Goal: Information Seeking & Learning: Learn about a topic

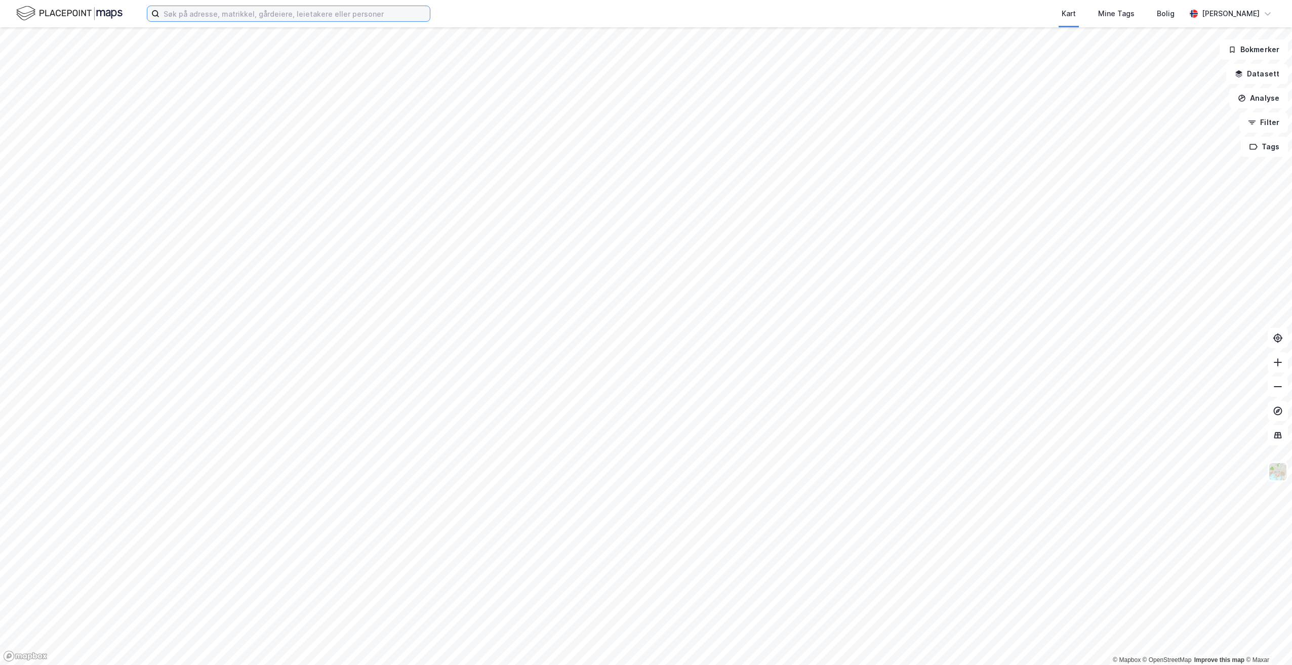
click at [359, 14] on input at bounding box center [294, 13] width 270 height 15
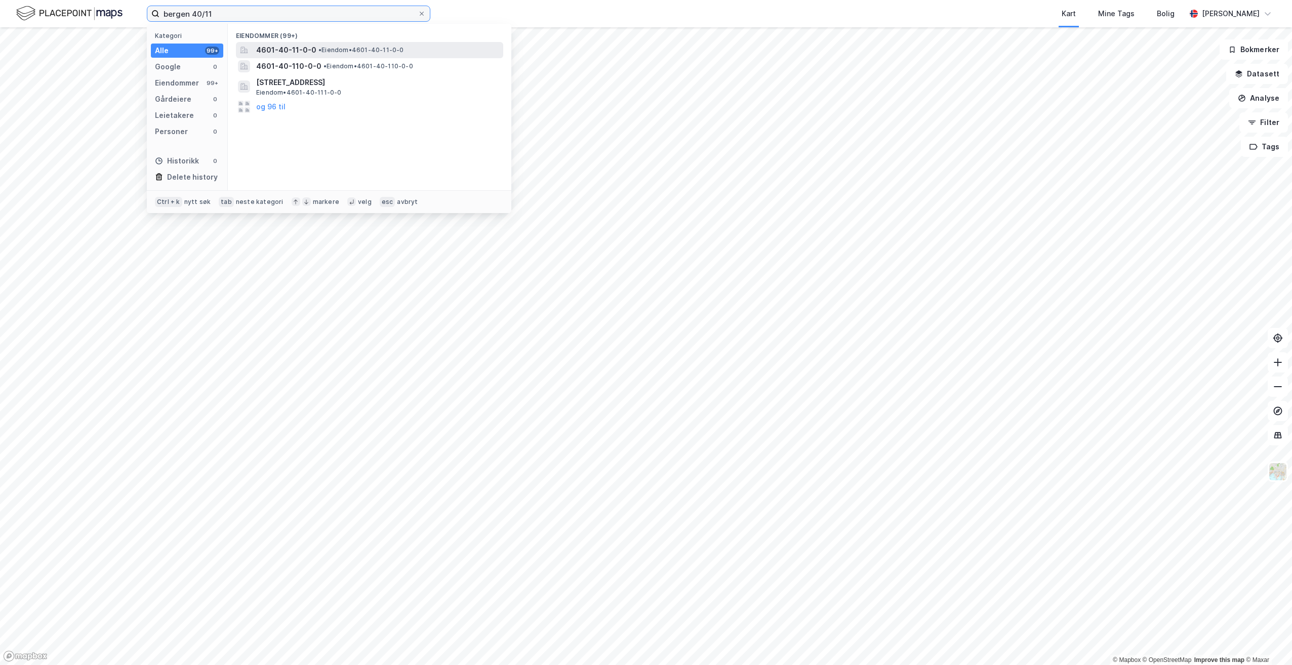
type input "bergen 40/11"
click at [360, 49] on span "• Eiendom • 4601-40-11-0-0" at bounding box center [361, 50] width 86 height 8
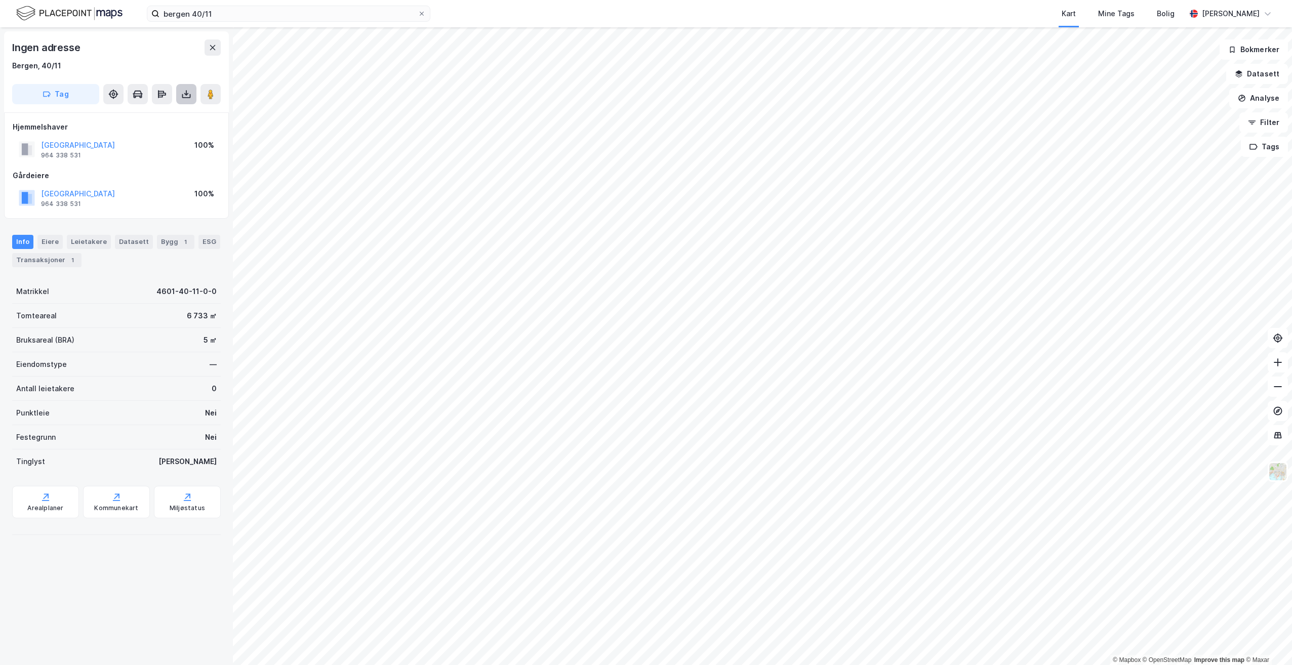
click at [186, 100] on button at bounding box center [186, 94] width 20 height 20
click at [167, 91] on button at bounding box center [162, 94] width 20 height 20
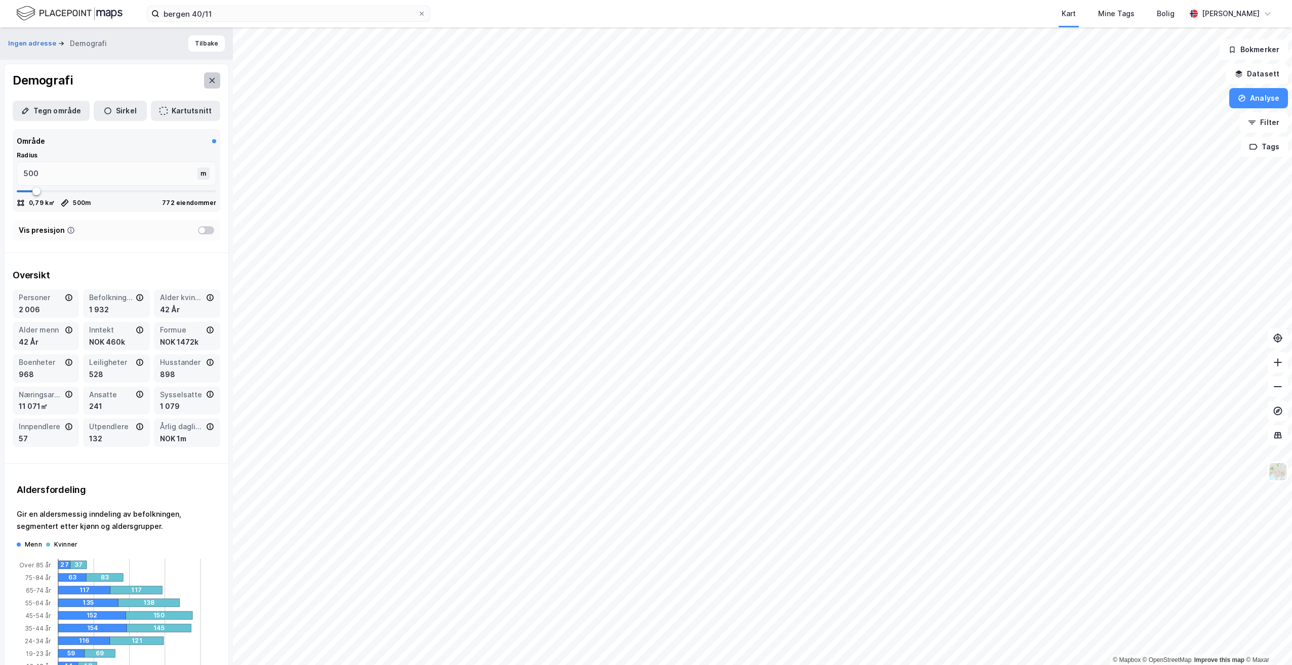
click at [209, 77] on button at bounding box center [212, 80] width 16 height 16
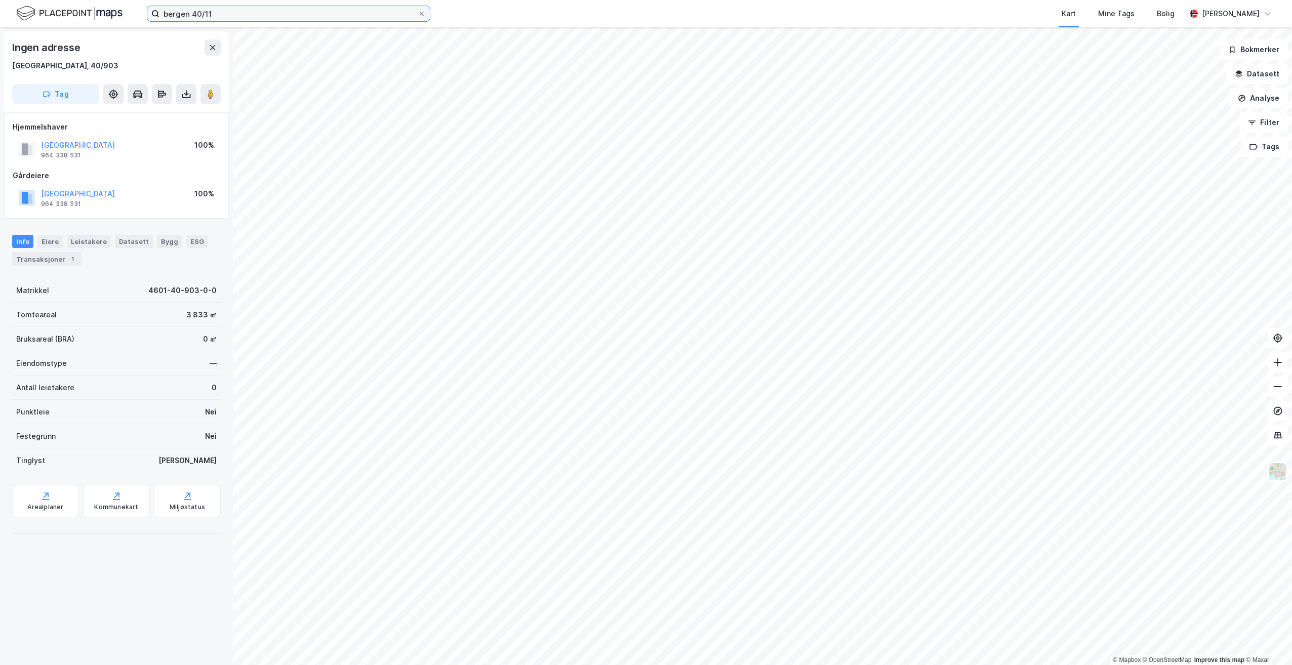
click at [222, 13] on input "bergen 40/11" at bounding box center [288, 13] width 258 height 15
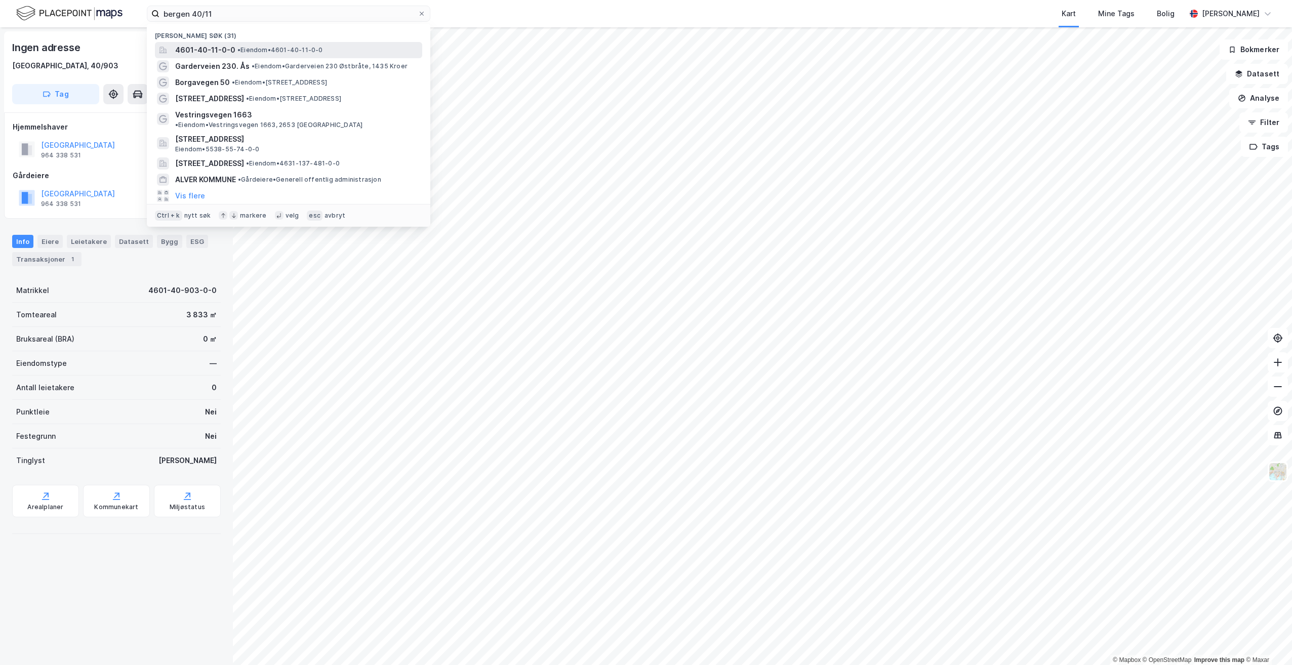
click at [226, 45] on span "4601-40-11-0-0" at bounding box center [205, 50] width 60 height 12
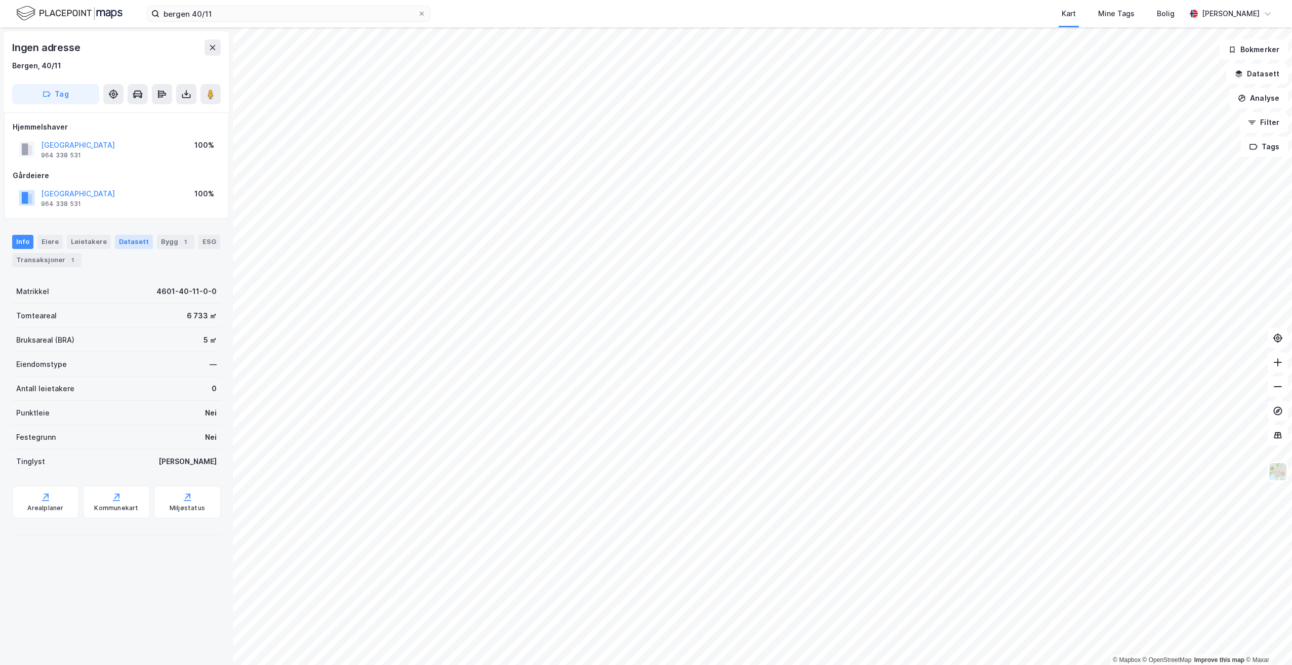
click at [118, 245] on div "Datasett" at bounding box center [134, 242] width 38 height 14
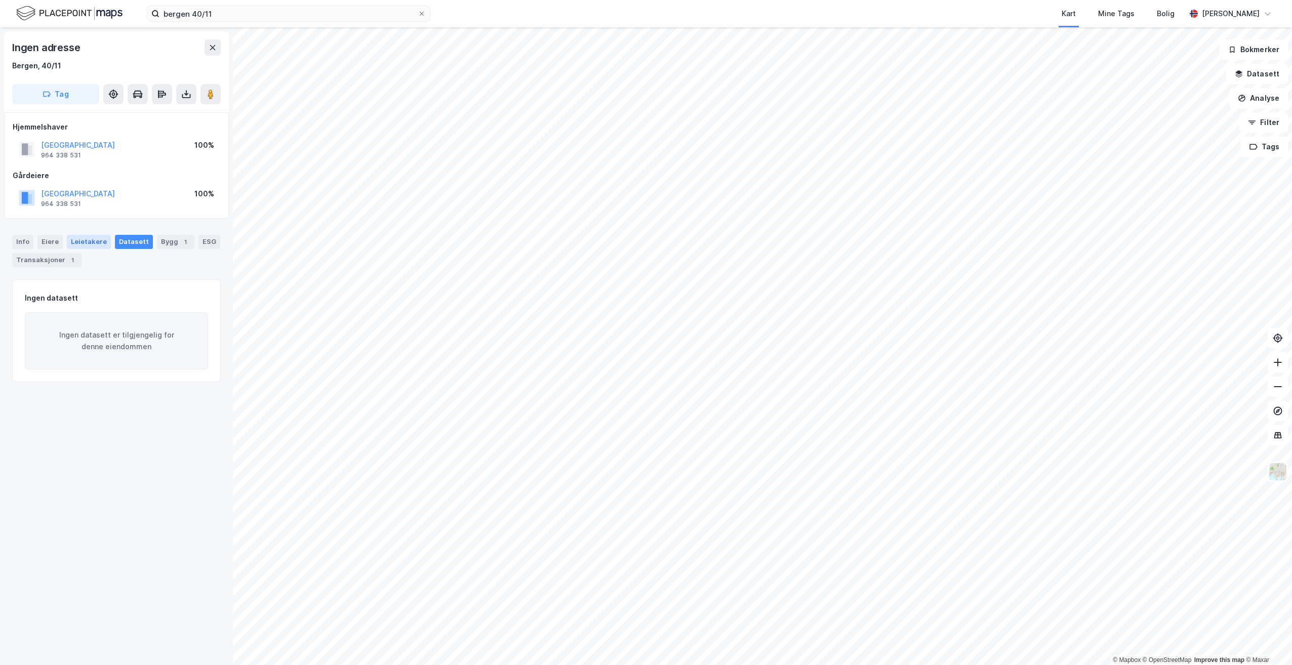
click at [98, 235] on div "Leietakere" at bounding box center [89, 242] width 44 height 14
click at [47, 242] on div "Eiere" at bounding box center [49, 242] width 25 height 14
click at [159, 239] on div "Bygg 1" at bounding box center [175, 242] width 37 height 14
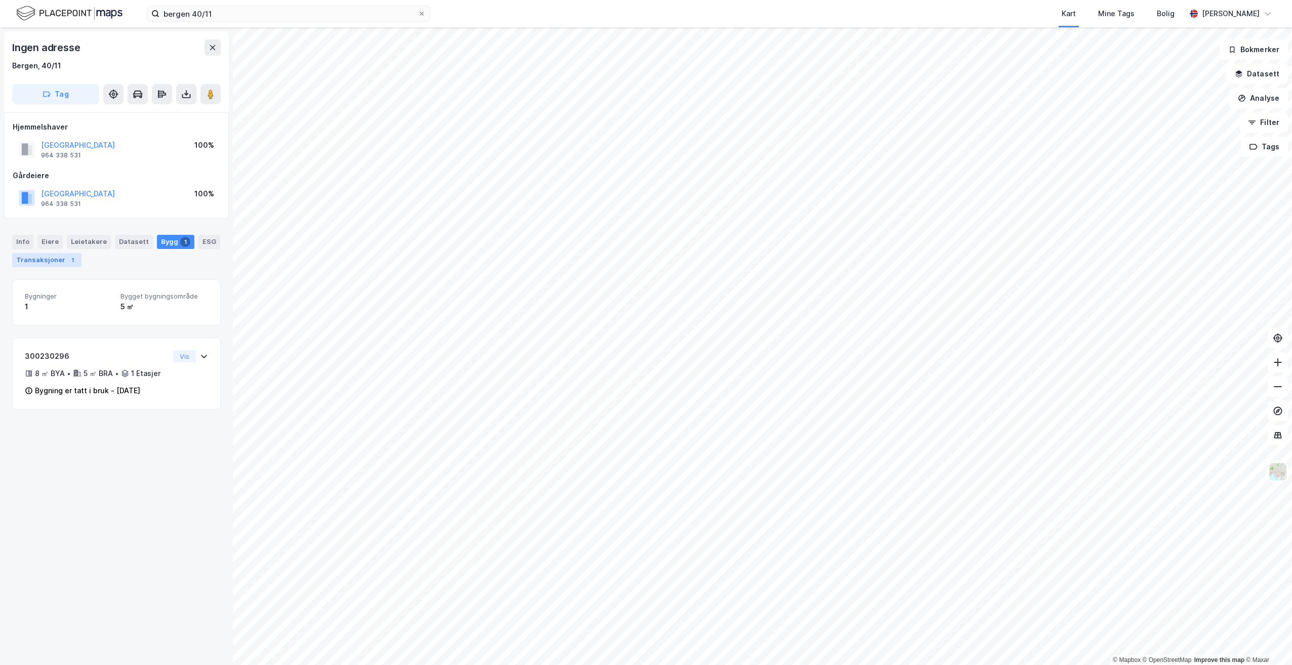
click at [38, 253] on div "Transaksjoner 1" at bounding box center [46, 260] width 69 height 14
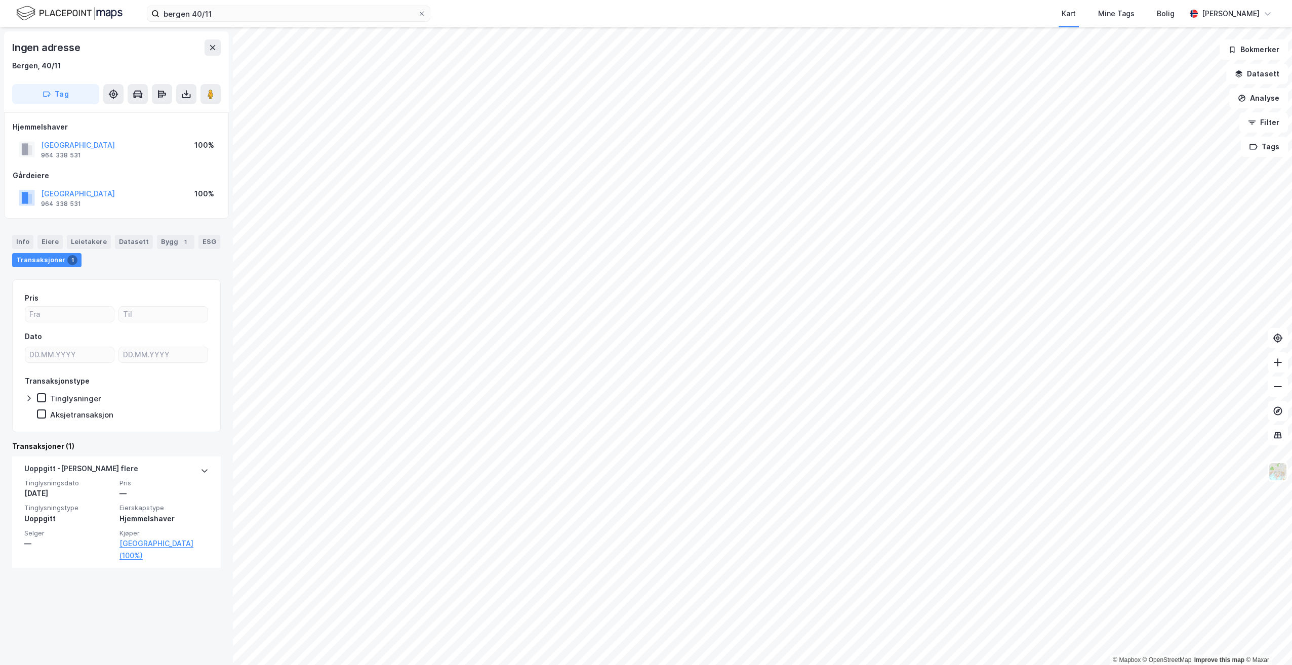
click at [49, 394] on div "Tinglysninger" at bounding box center [69, 398] width 64 height 10
click at [42, 411] on icon at bounding box center [41, 414] width 7 height 7
click at [13, 241] on div "Info" at bounding box center [22, 242] width 21 height 14
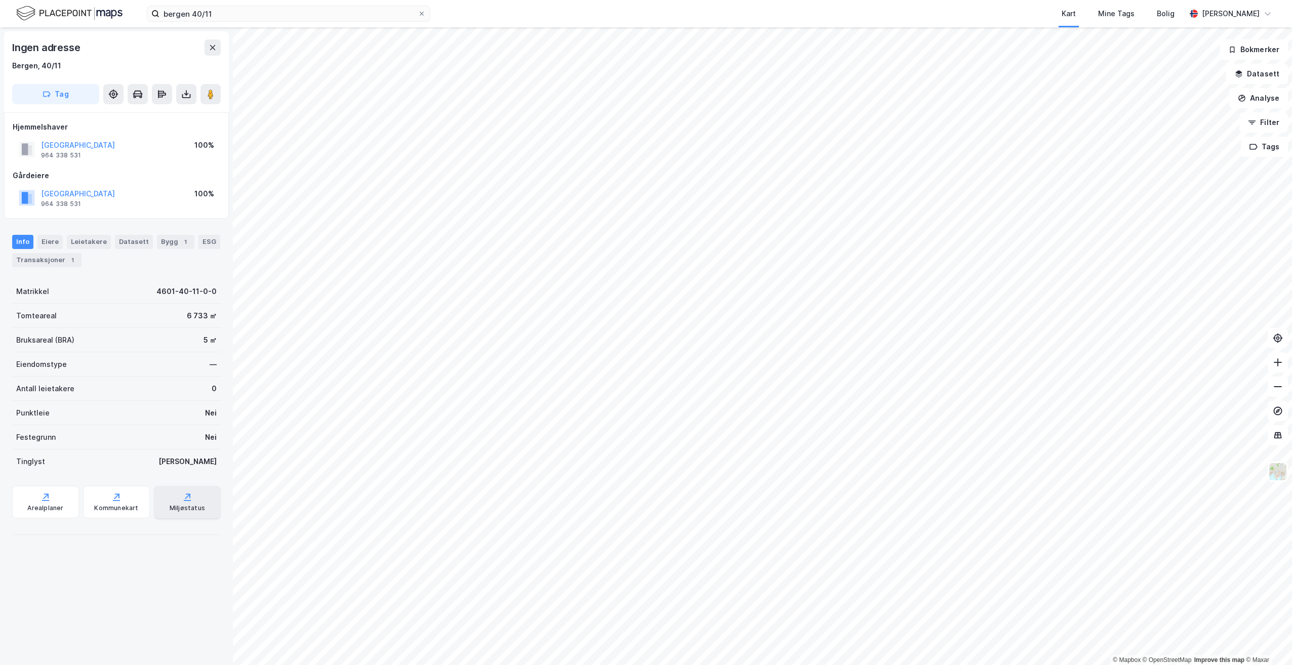
click at [162, 499] on div "Miljøstatus" at bounding box center [187, 502] width 67 height 32
click at [137, 245] on div "Datasett" at bounding box center [134, 242] width 38 height 14
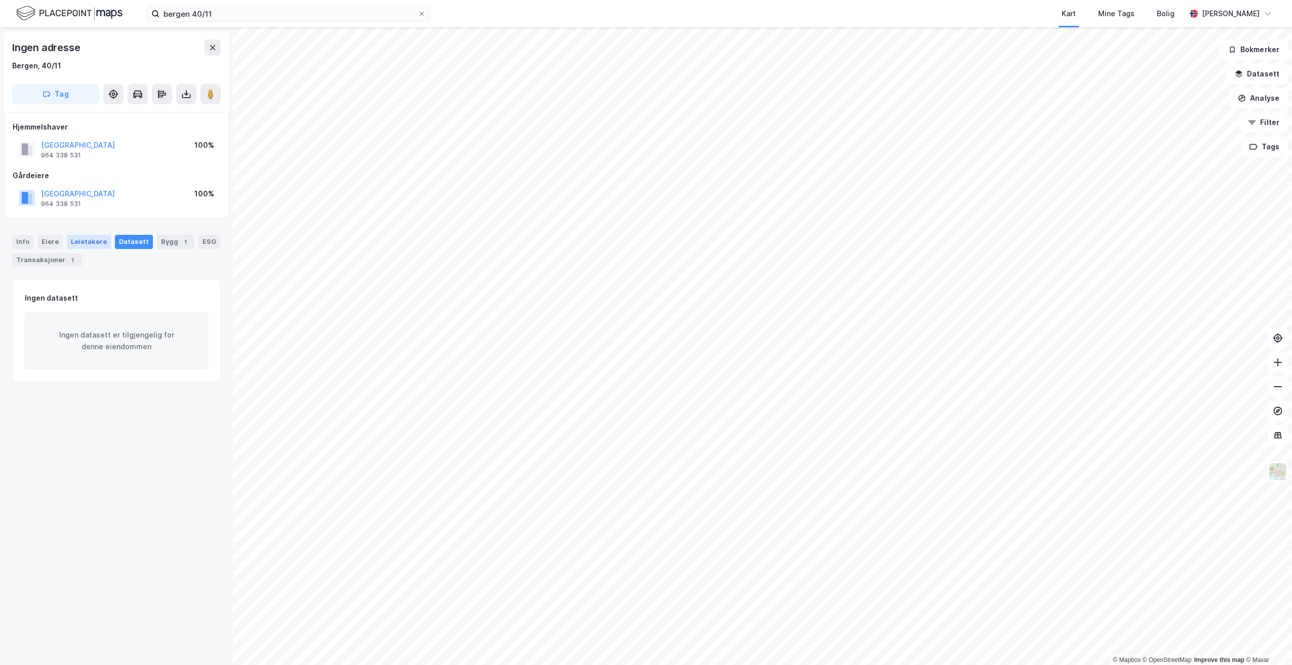
click at [69, 248] on div "Leietakere" at bounding box center [89, 242] width 44 height 14
click at [45, 244] on div "Eiere" at bounding box center [49, 242] width 25 height 14
click at [167, 242] on div "Bygg 1" at bounding box center [175, 242] width 37 height 14
click at [198, 238] on div "ESG" at bounding box center [209, 242] width 22 height 14
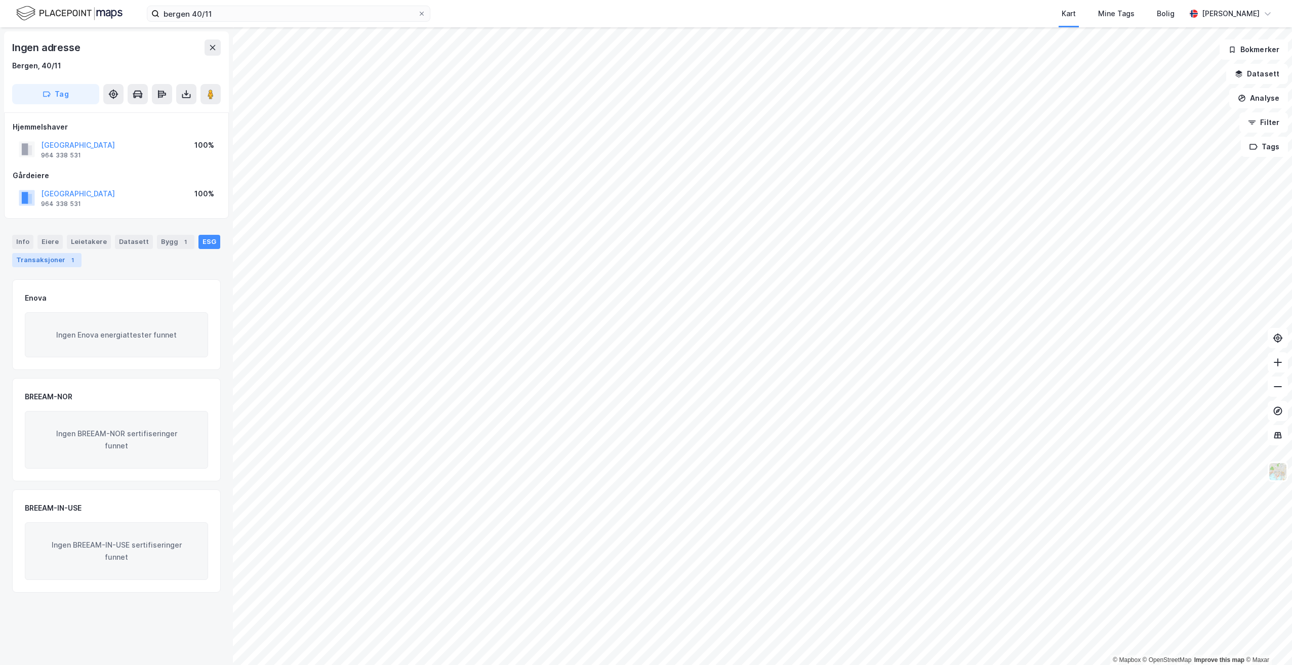
click at [55, 265] on div "Transaksjoner 1" at bounding box center [46, 260] width 69 height 14
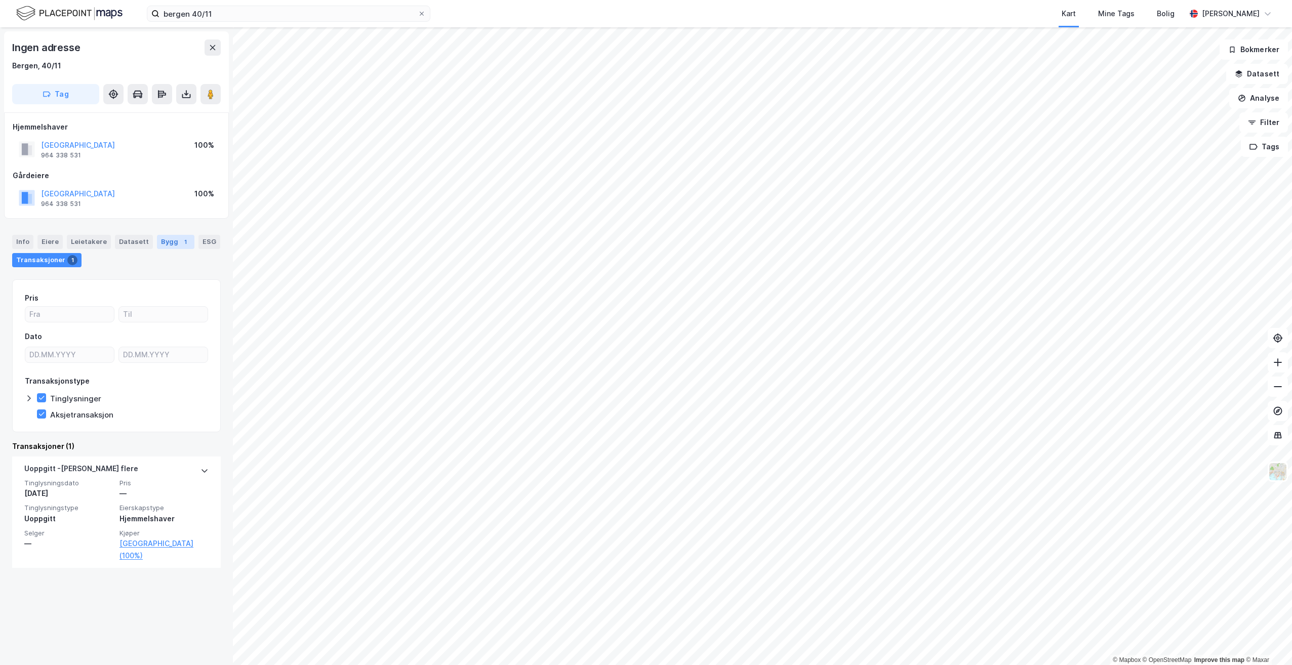
click at [172, 246] on div "Bygg 1" at bounding box center [175, 242] width 37 height 14
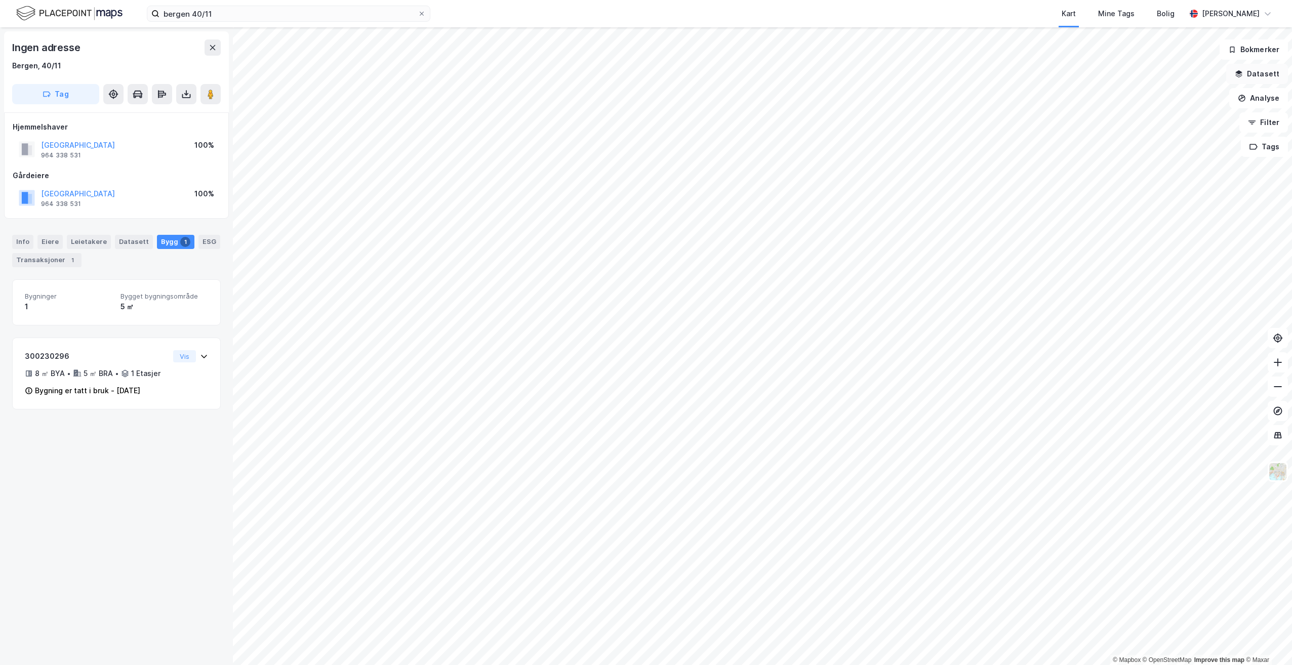
click at [1273, 71] on button "Datasett" at bounding box center [1257, 74] width 62 height 20
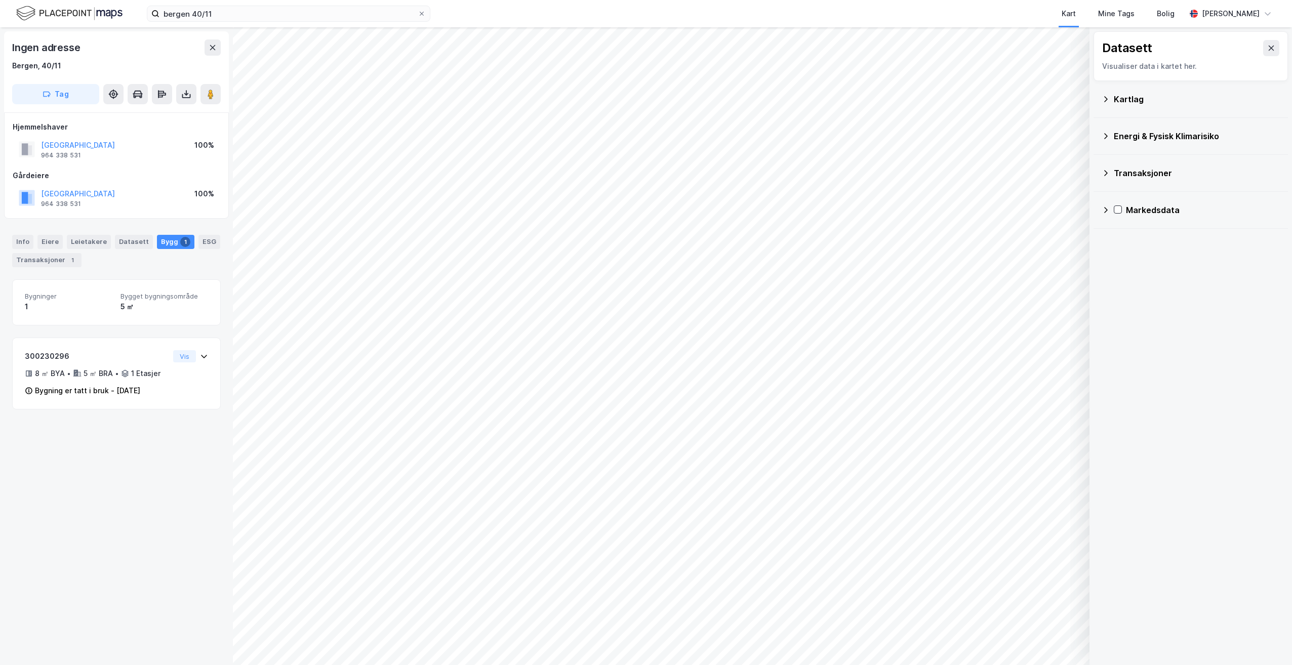
click at [1101, 211] on div "Markedsdata" at bounding box center [1191, 210] width 194 height 37
click at [1100, 106] on div "Kartlag" at bounding box center [1191, 99] width 194 height 37
click at [1107, 101] on icon at bounding box center [1106, 99] width 8 height 8
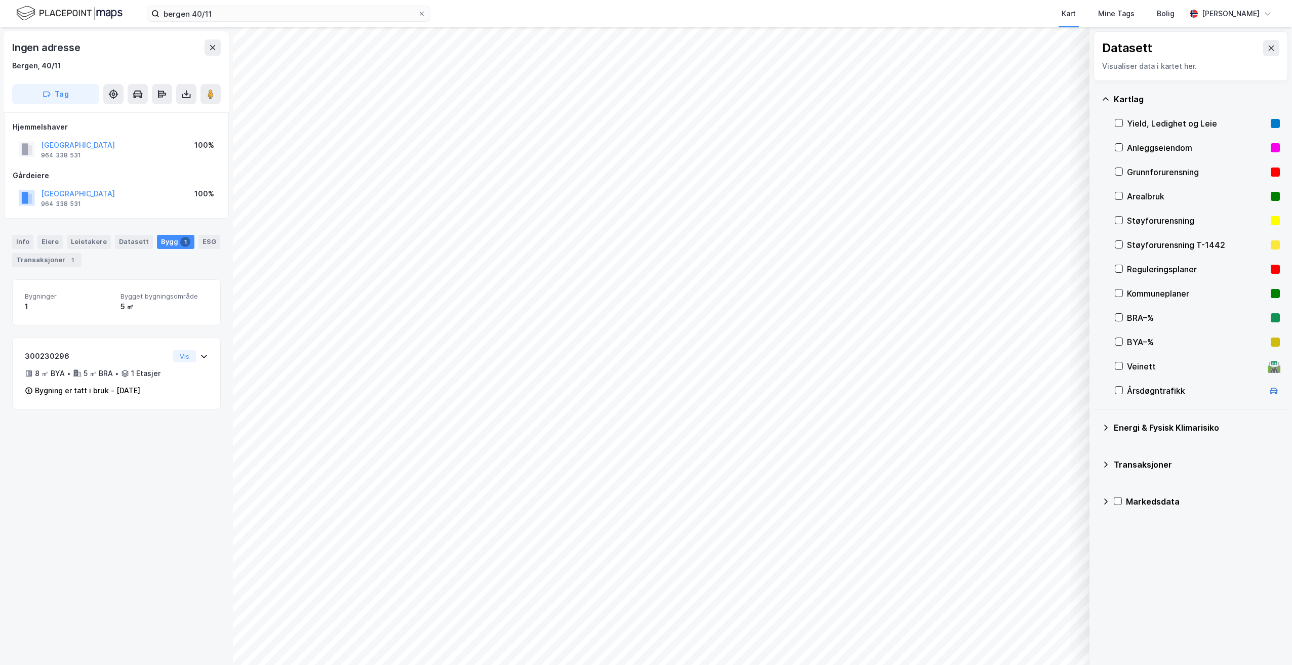
click at [1121, 438] on div "Energi & Fysisk Klimarisiko" at bounding box center [1191, 428] width 178 height 24
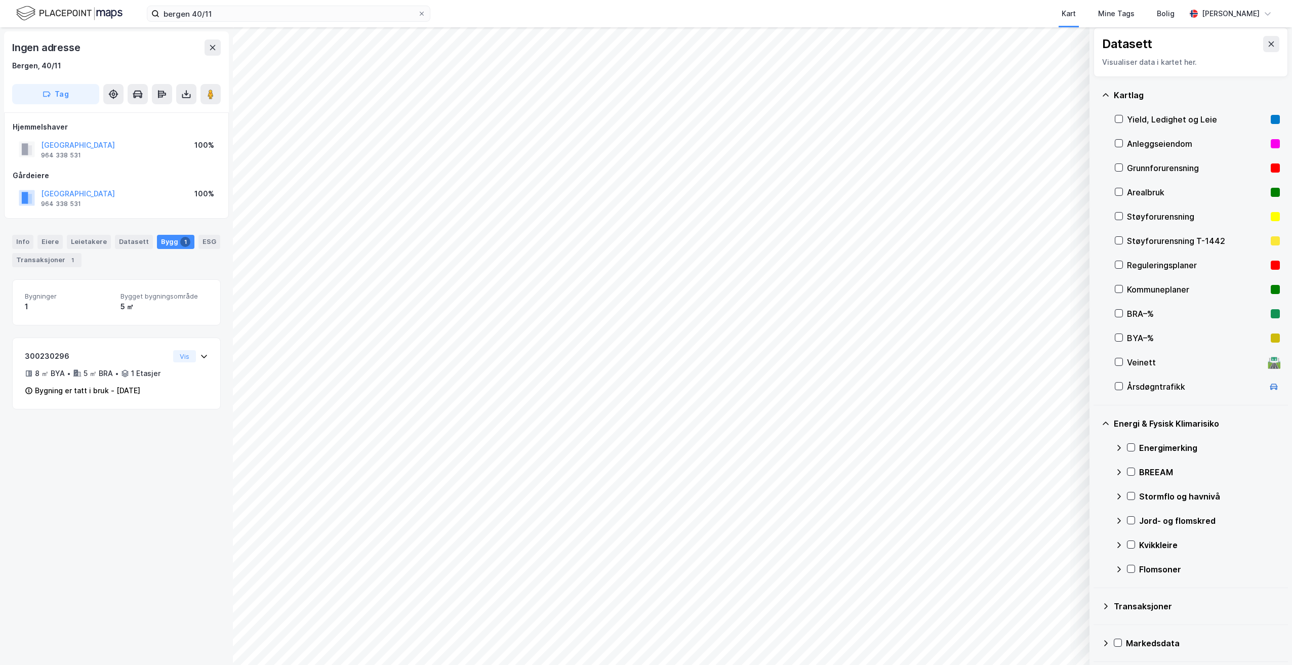
scroll to position [5, 0]
click at [1124, 614] on div "Transaksjoner" at bounding box center [1191, 605] width 178 height 24
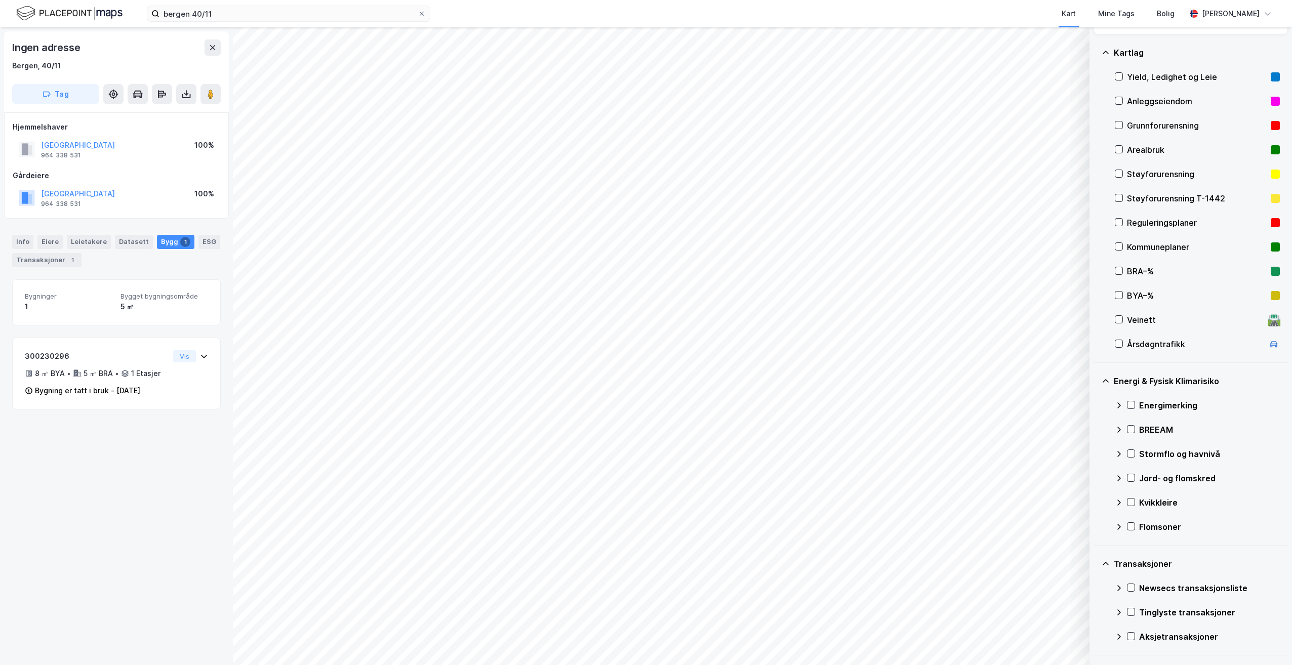
scroll to position [78, 0]
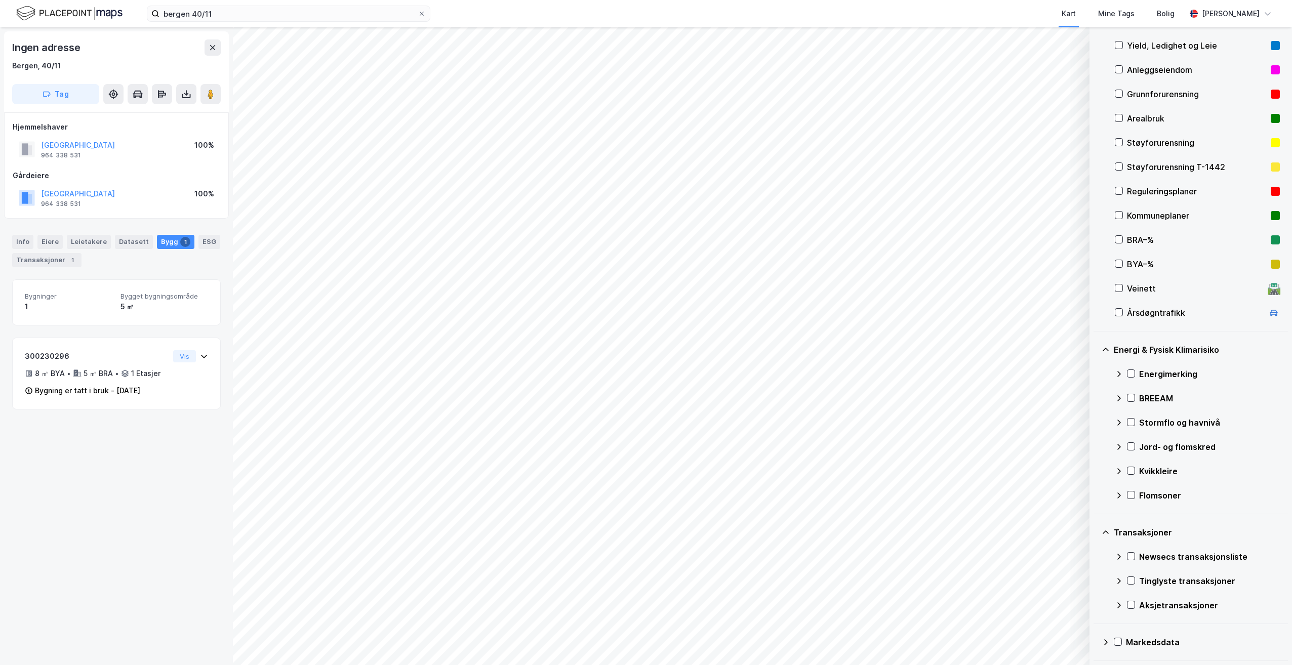
click at [1165, 633] on div "Markedsdata" at bounding box center [1191, 642] width 178 height 24
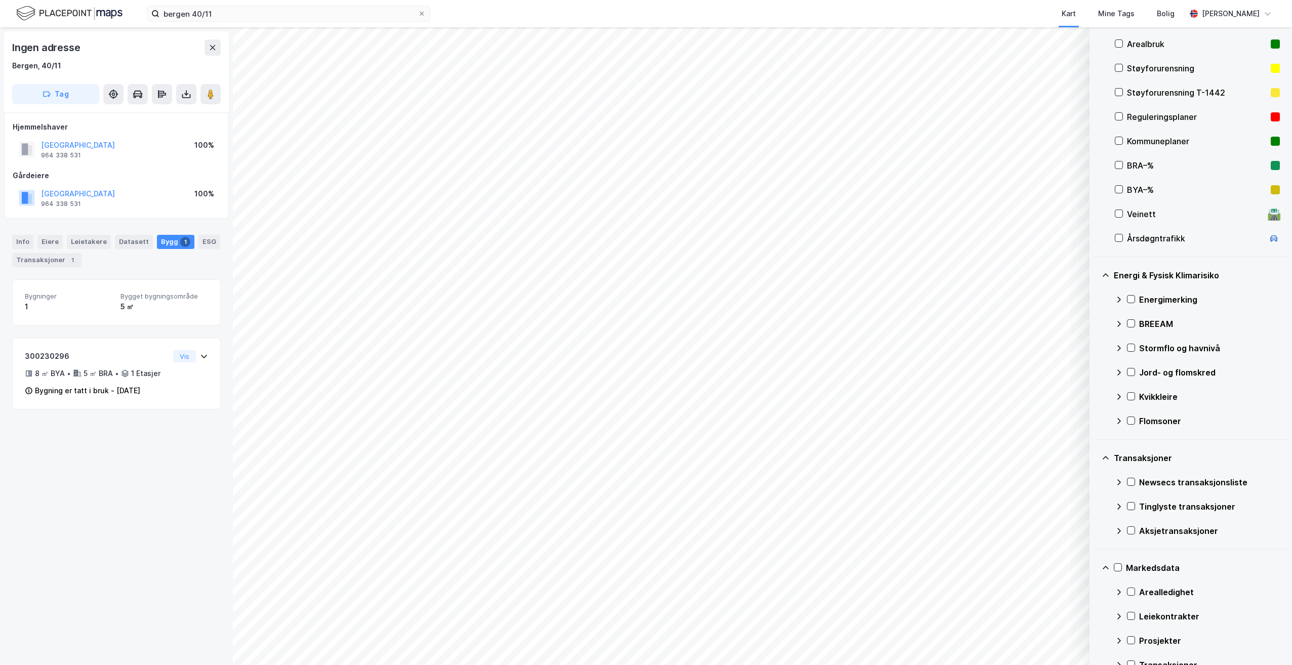
scroll to position [175, 0]
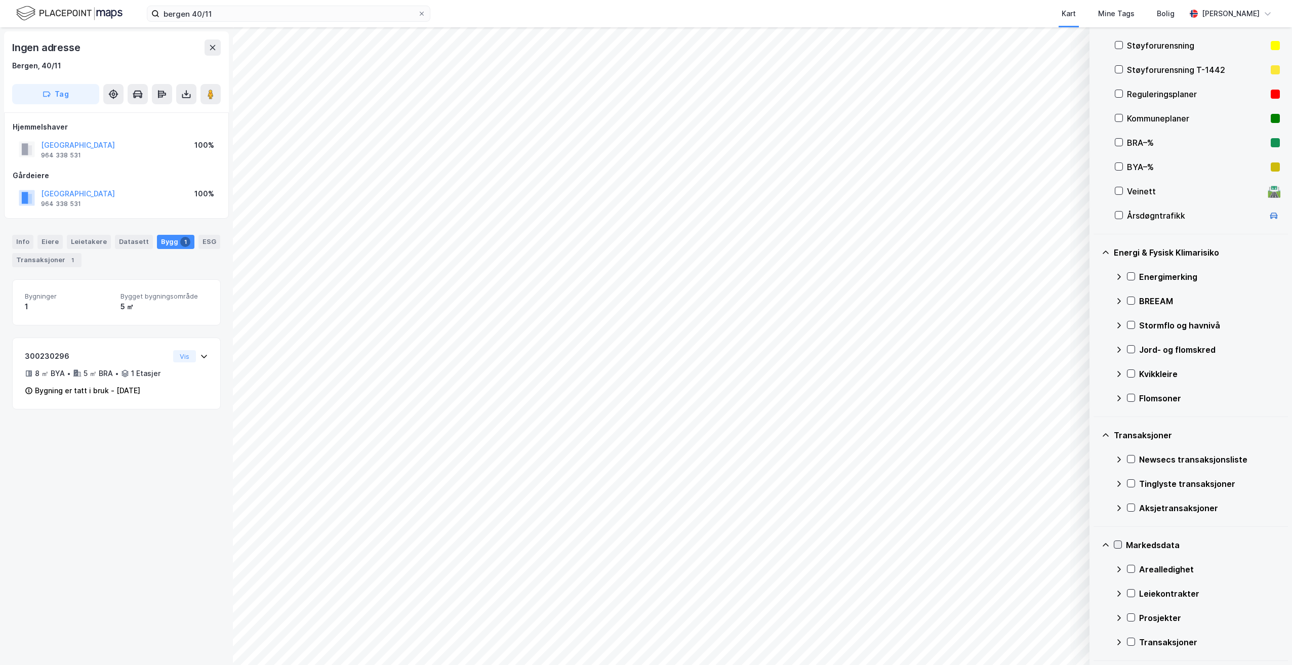
click at [1114, 544] on div at bounding box center [1118, 545] width 8 height 8
click at [69, 240] on div "Leietakere" at bounding box center [89, 242] width 44 height 14
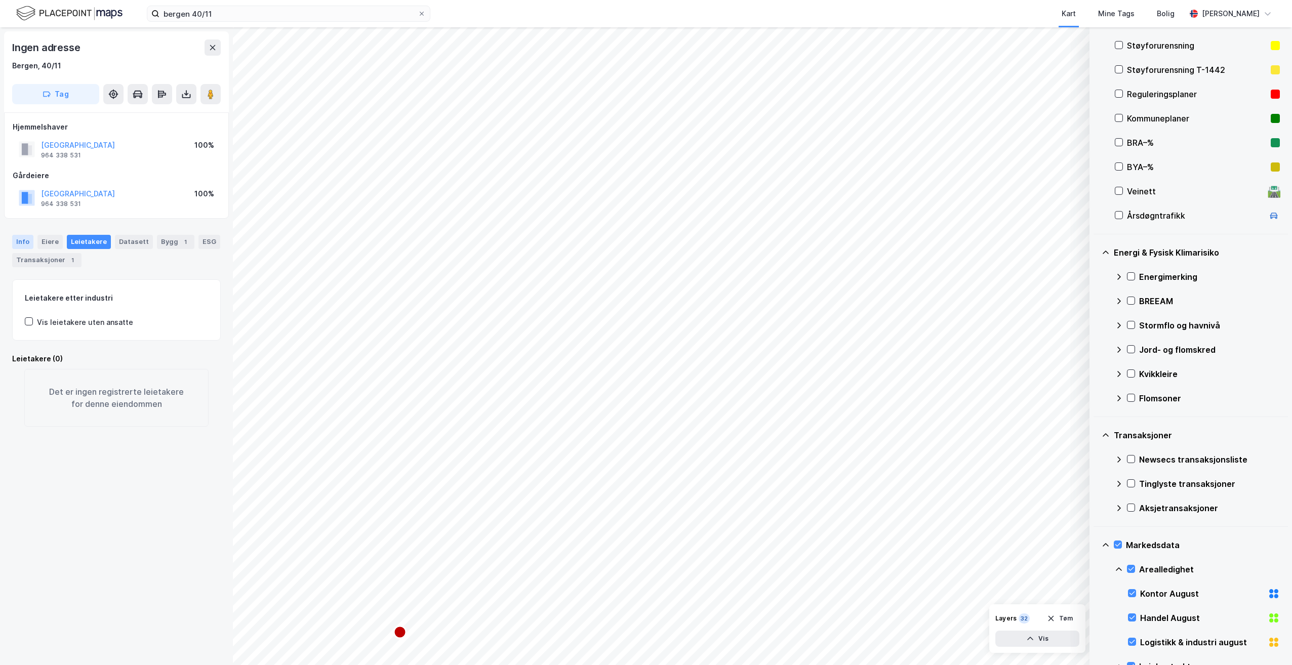
click at [22, 245] on div "Info" at bounding box center [22, 242] width 21 height 14
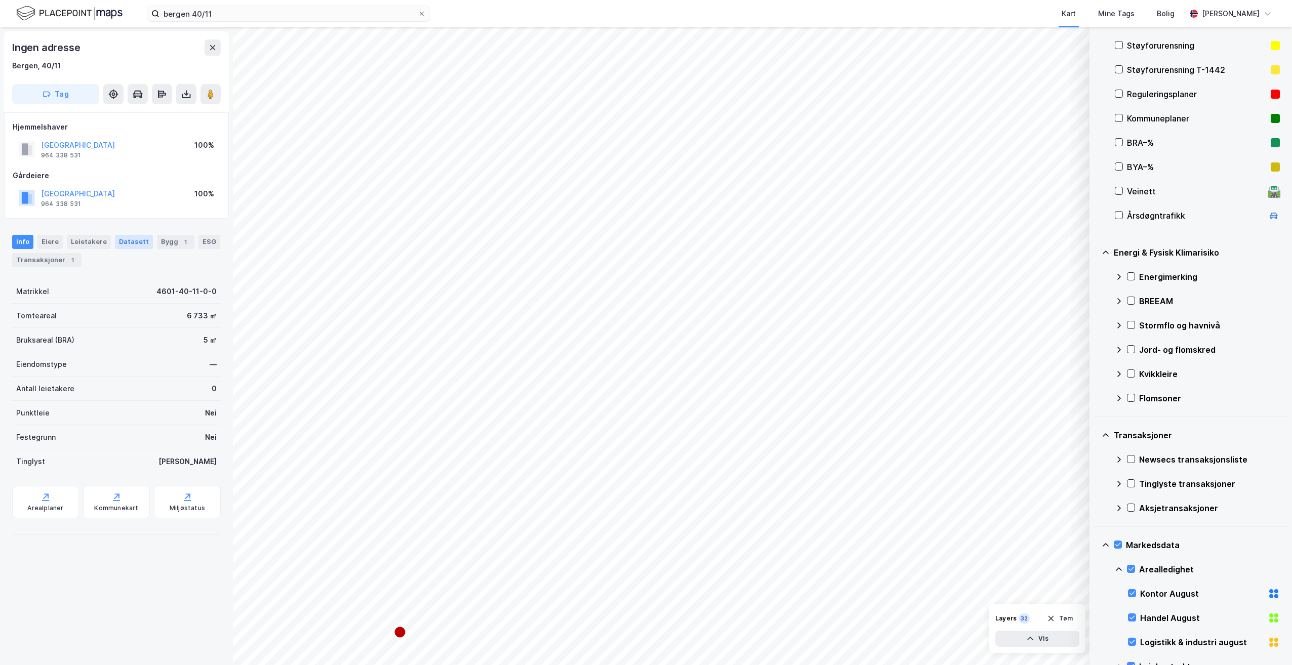
click at [135, 247] on div "Datasett" at bounding box center [134, 242] width 38 height 14
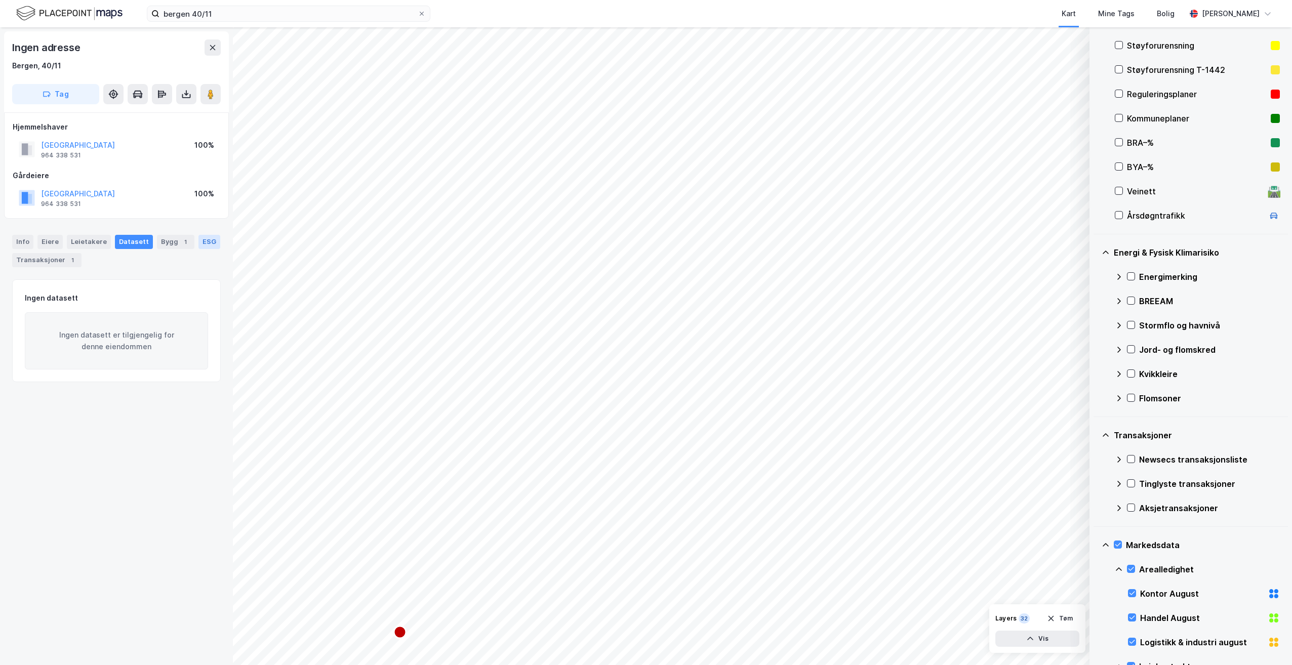
click at [198, 243] on div "ESG" at bounding box center [209, 242] width 22 height 14
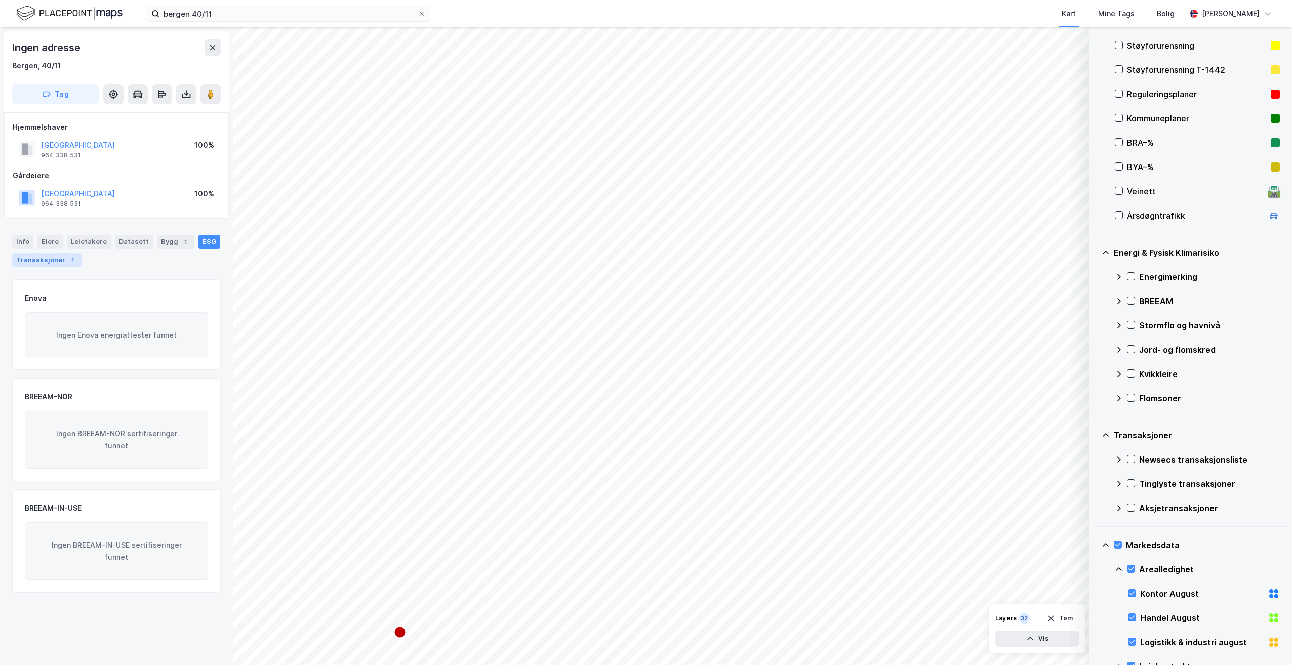
click at [57, 260] on div "Transaksjoner 1" at bounding box center [46, 260] width 69 height 14
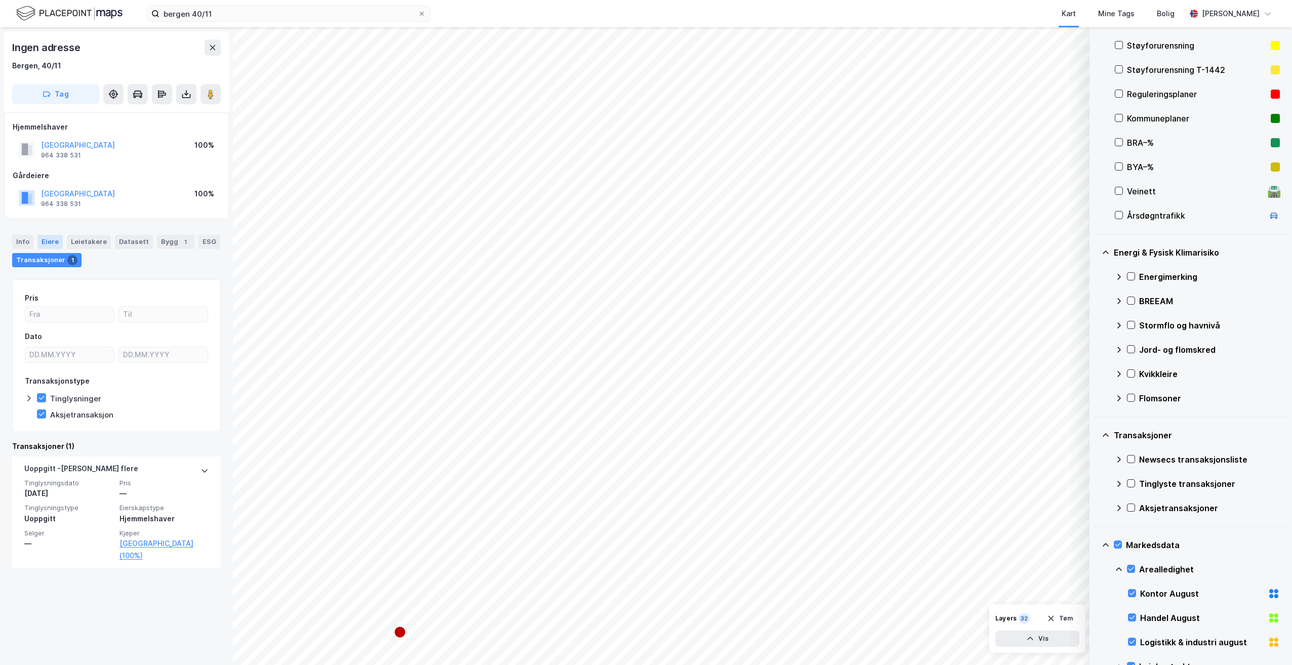
click at [56, 247] on div "Eiere" at bounding box center [49, 242] width 25 height 14
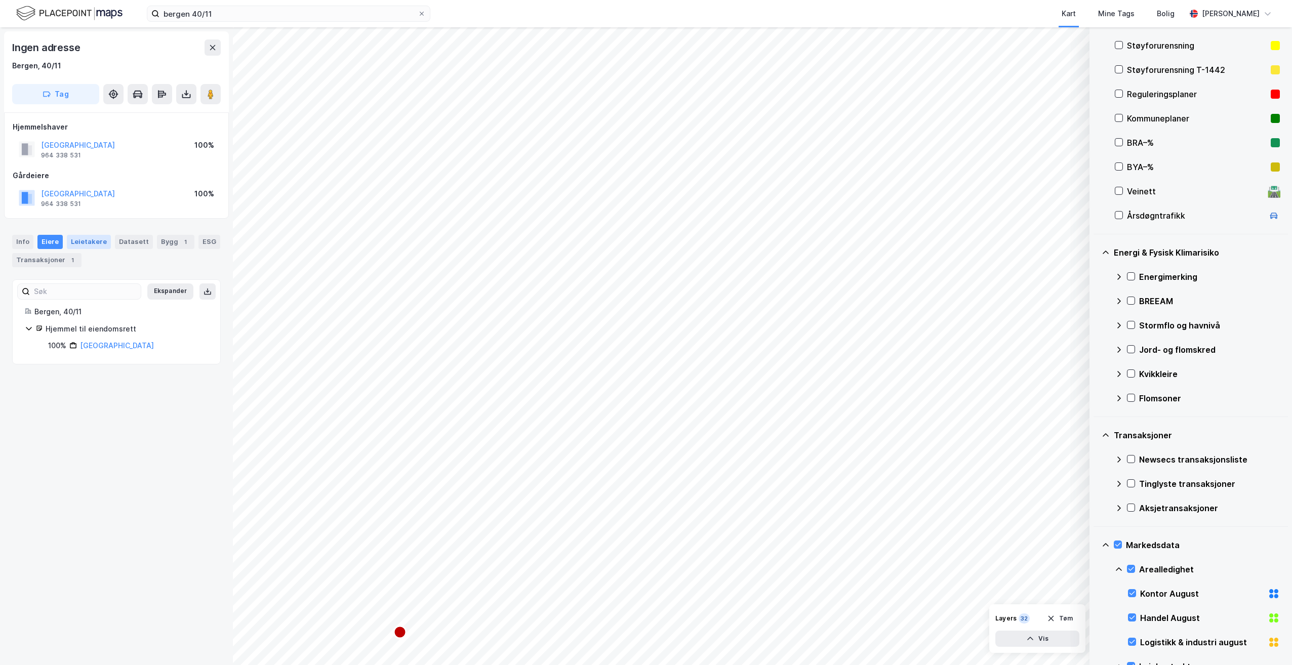
click at [91, 240] on div "Leietakere" at bounding box center [89, 242] width 44 height 14
click at [46, 232] on div "Info [PERSON_NAME] Datasett Bygg 1 ESG Transaksjoner 1" at bounding box center [116, 247] width 233 height 49
click at [14, 243] on div "Info" at bounding box center [22, 242] width 21 height 14
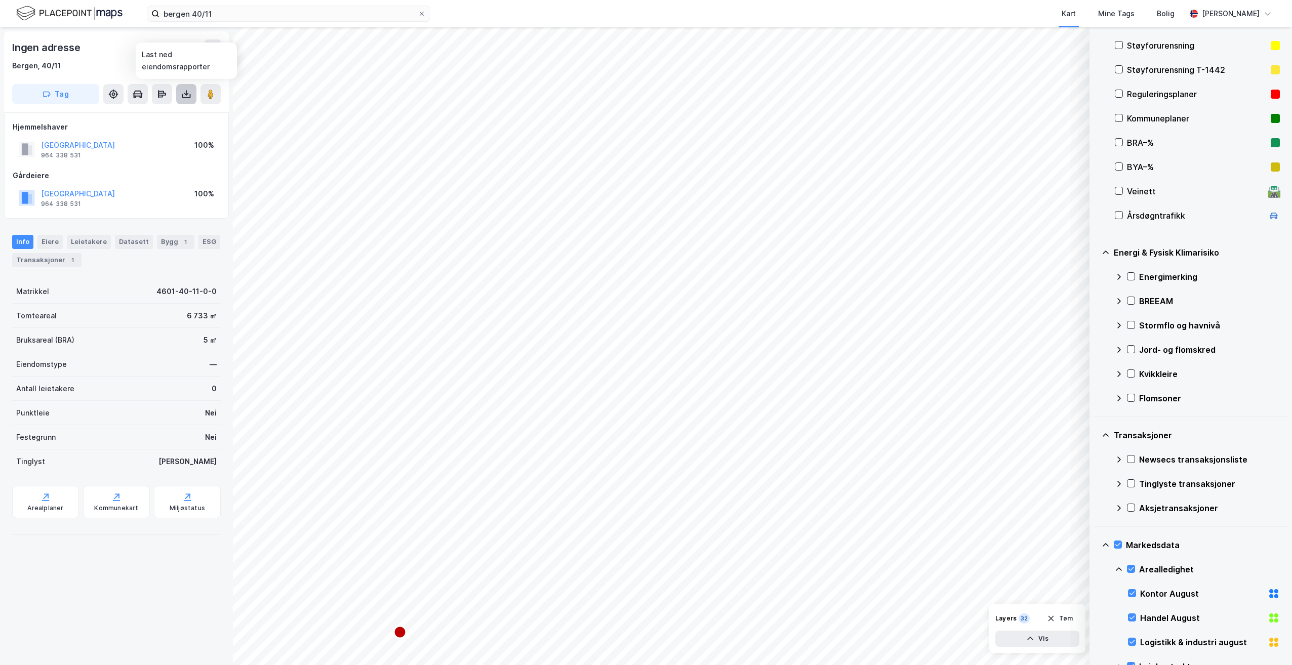
click at [192, 90] on button at bounding box center [186, 94] width 20 height 20
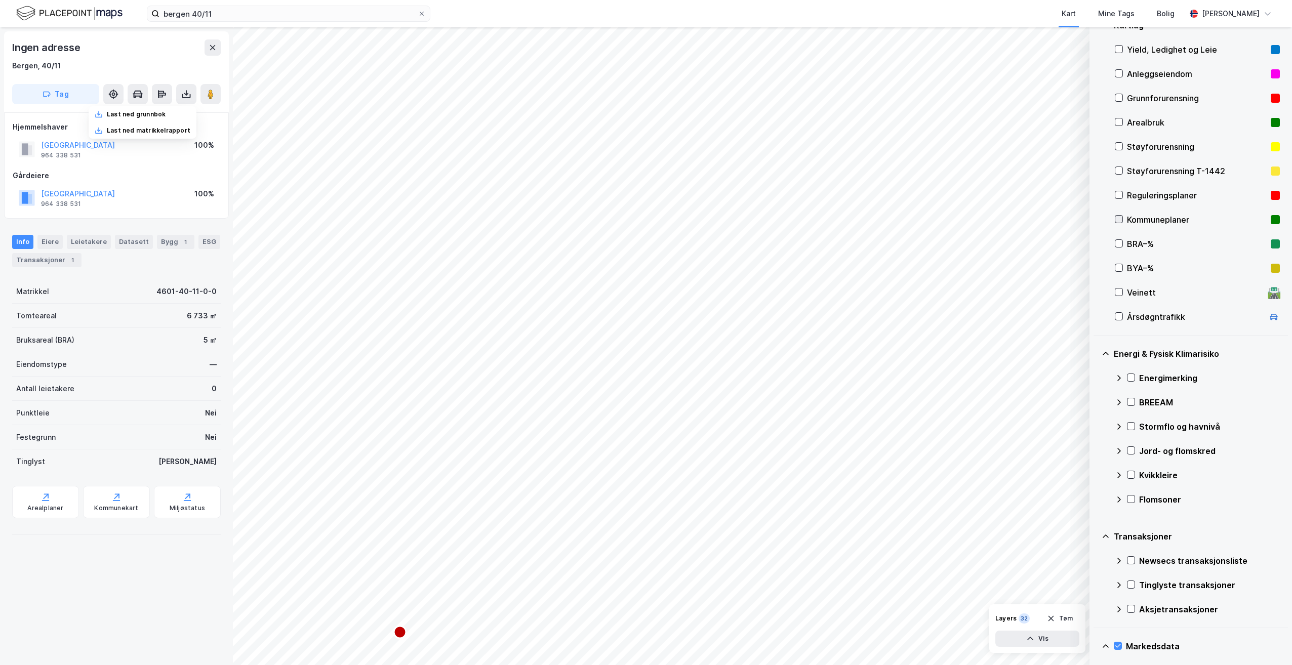
click at [1119, 220] on icon at bounding box center [1118, 219] width 7 height 7
click at [1120, 196] on icon at bounding box center [1118, 194] width 7 height 7
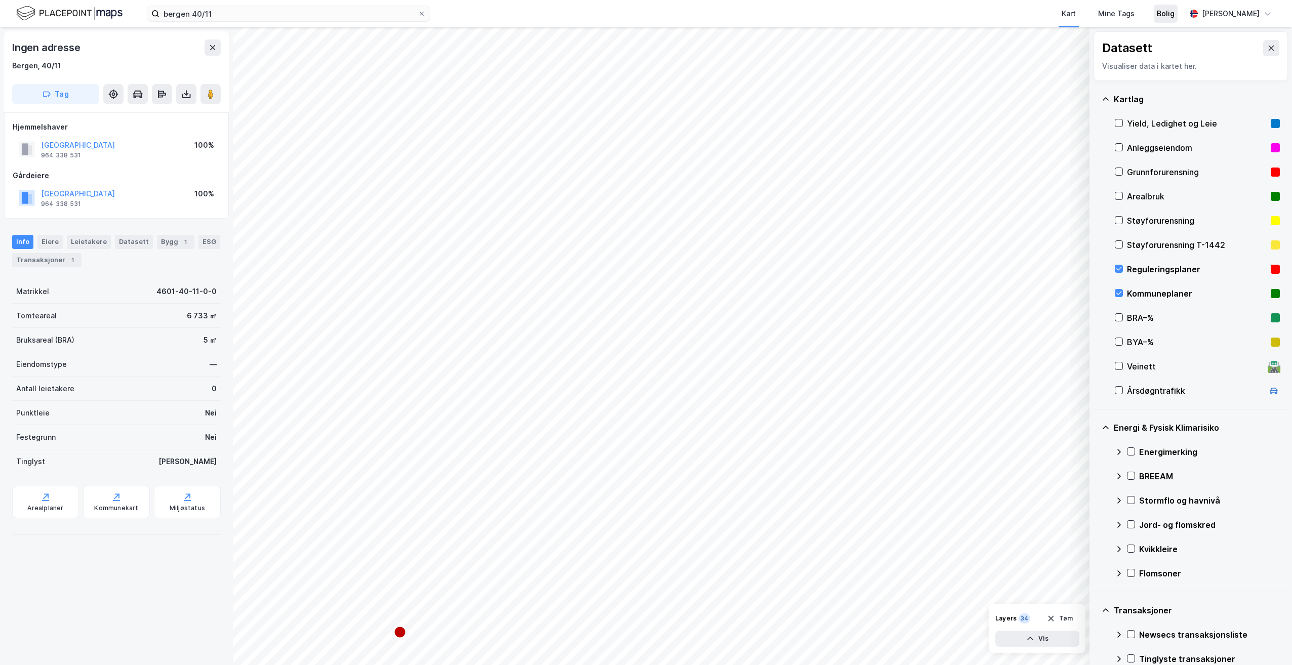
click at [1175, 17] on div "Bolig" at bounding box center [1166, 14] width 18 height 12
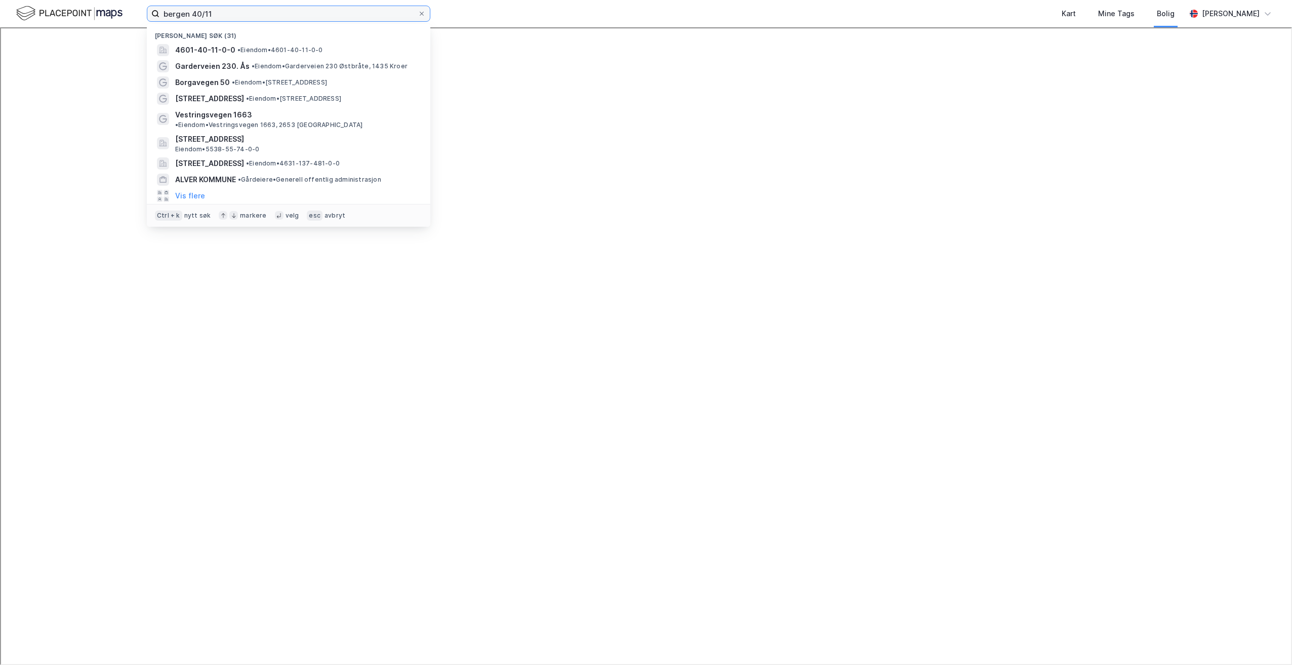
click at [286, 14] on input "bergen 40/11" at bounding box center [288, 13] width 258 height 15
click at [246, 50] on span "• Eiendom • 4601-40-11-0-0" at bounding box center [280, 50] width 86 height 8
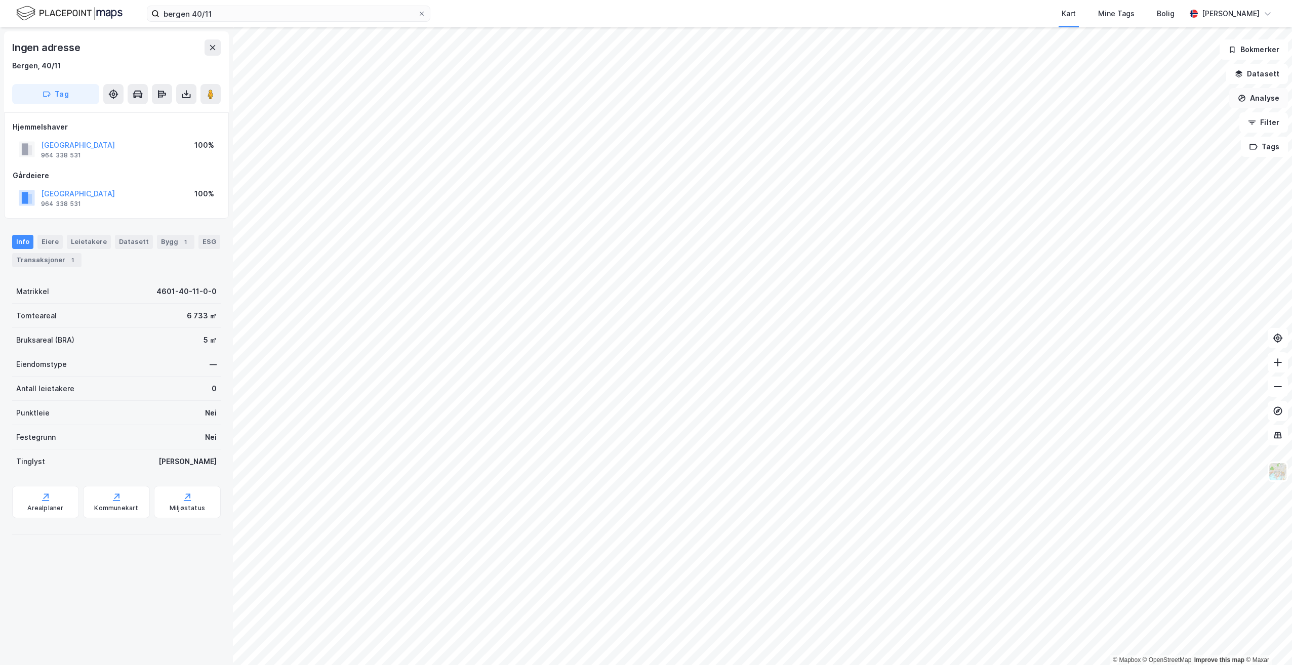
click at [1262, 95] on button "Analyse" at bounding box center [1258, 98] width 59 height 20
click at [1258, 78] on button "Datasett" at bounding box center [1257, 74] width 62 height 20
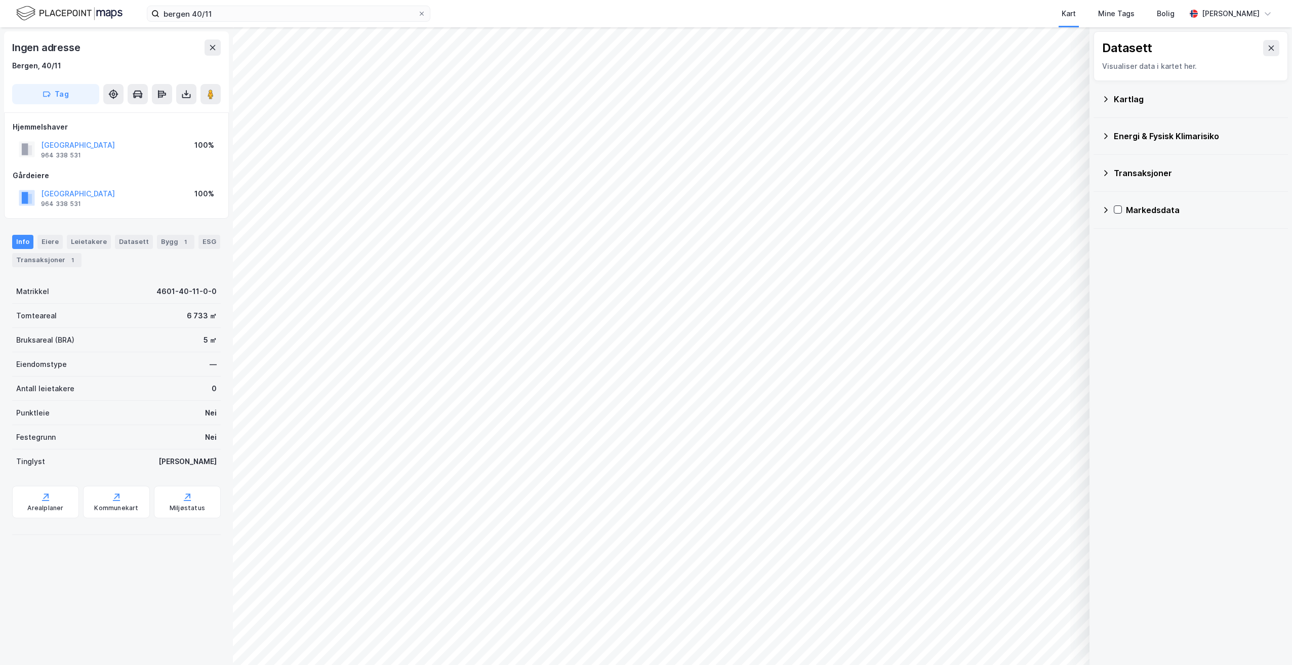
click at [1143, 137] on div "Energi & Fysisk Klimarisiko" at bounding box center [1197, 136] width 166 height 12
click at [1123, 162] on div "Energimerking" at bounding box center [1197, 160] width 165 height 24
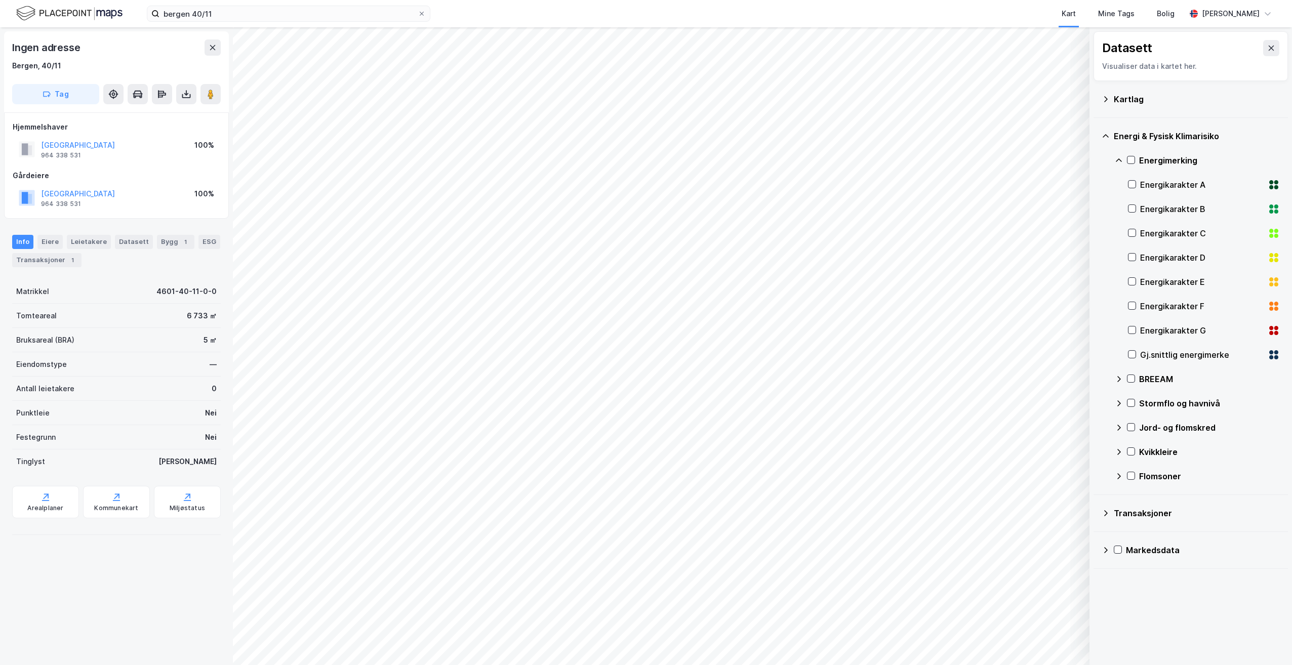
click at [1116, 160] on icon at bounding box center [1119, 160] width 8 height 8
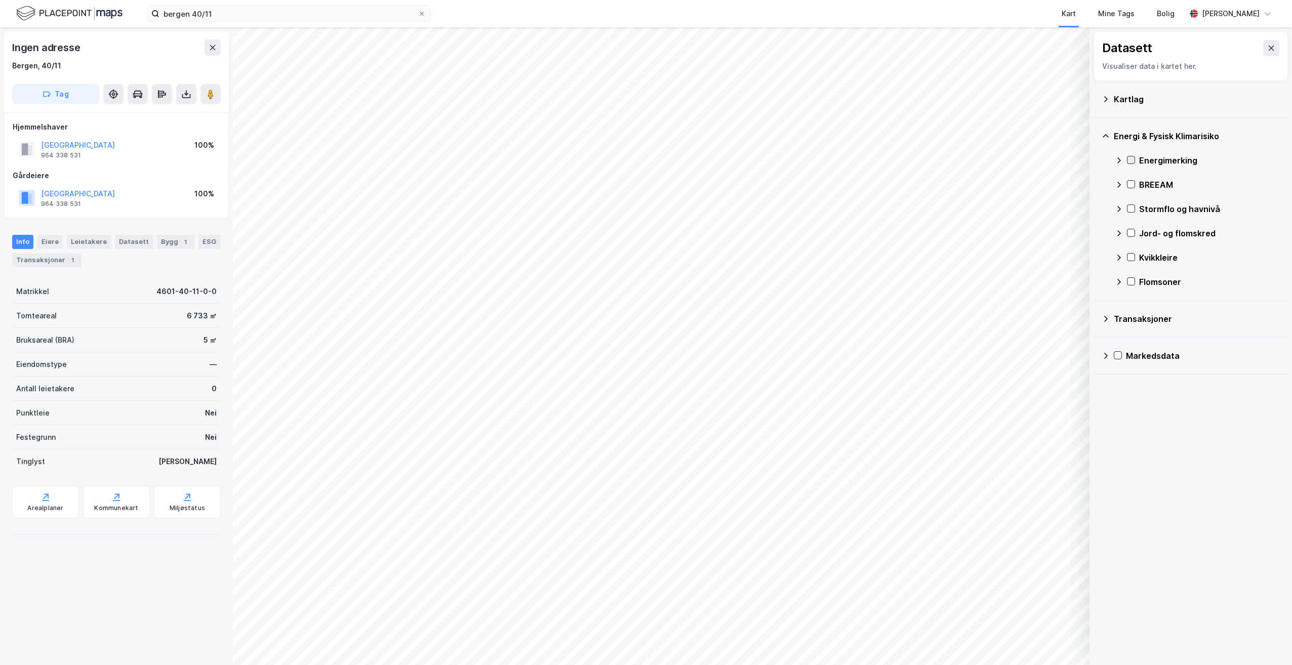
click at [1130, 158] on icon at bounding box center [1131, 159] width 7 height 7
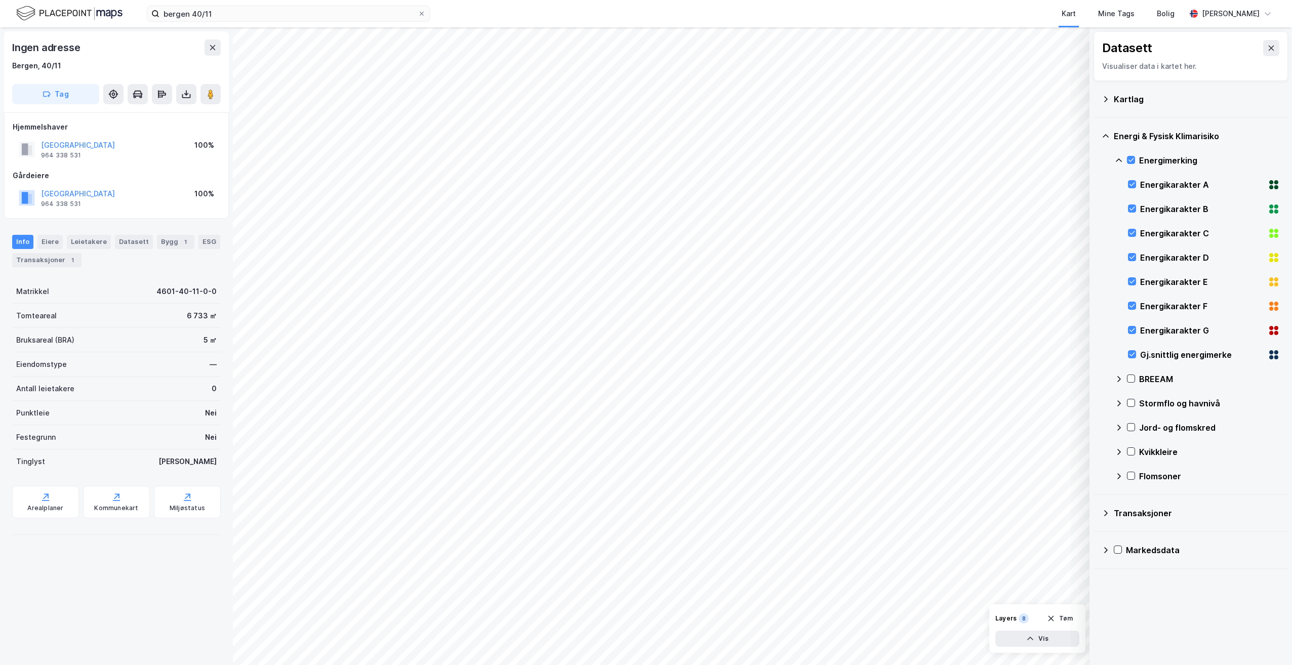
click at [1132, 165] on div at bounding box center [1131, 160] width 8 height 9
click at [1267, 52] on icon at bounding box center [1271, 48] width 8 height 8
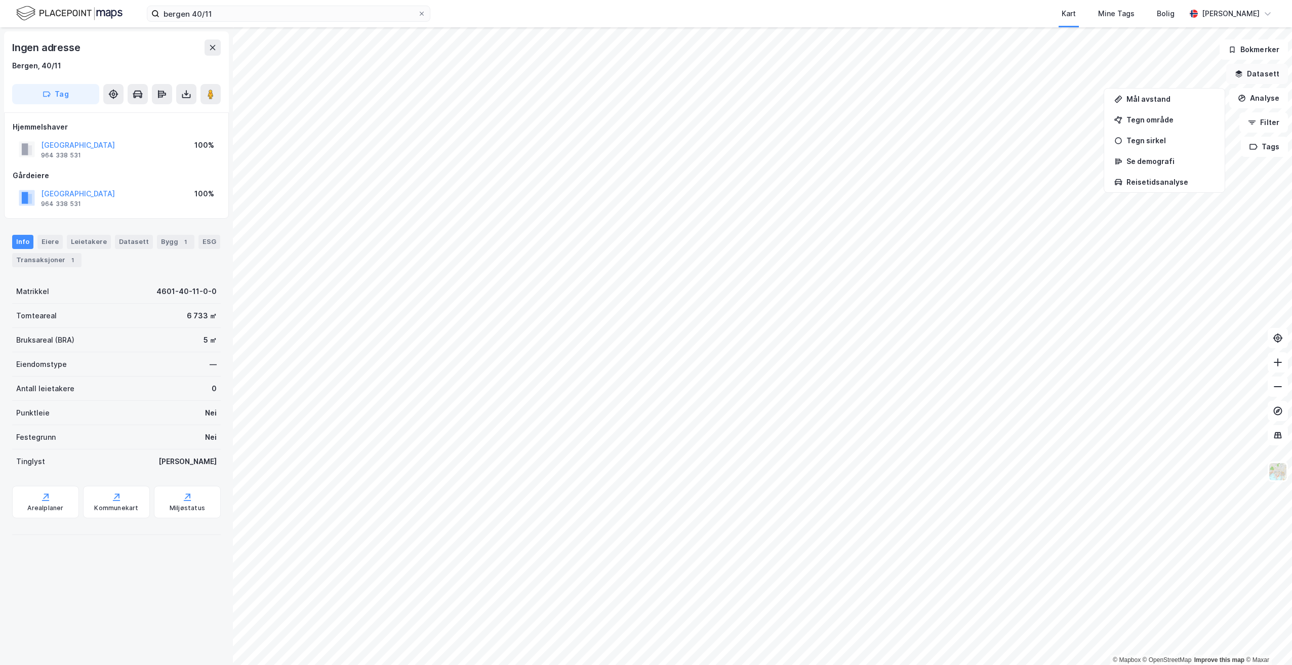
click at [1258, 83] on button "Datasett" at bounding box center [1257, 74] width 62 height 20
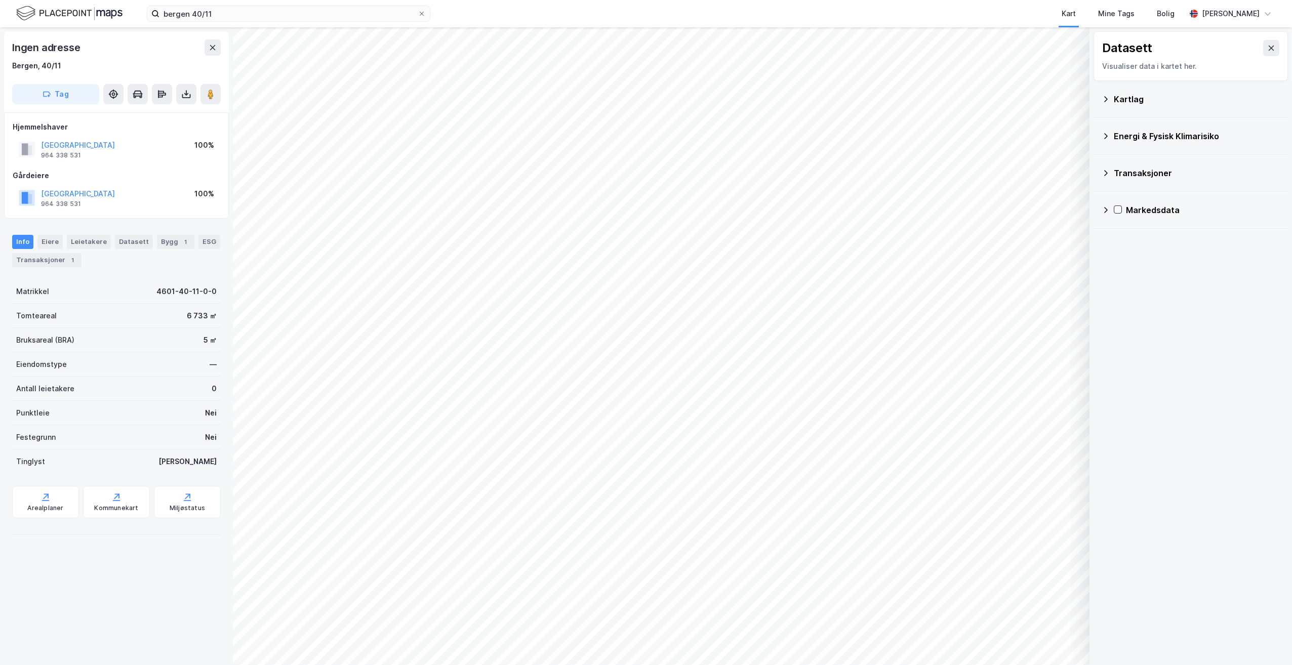
click at [1109, 103] on div "Kartlag" at bounding box center [1191, 99] width 178 height 24
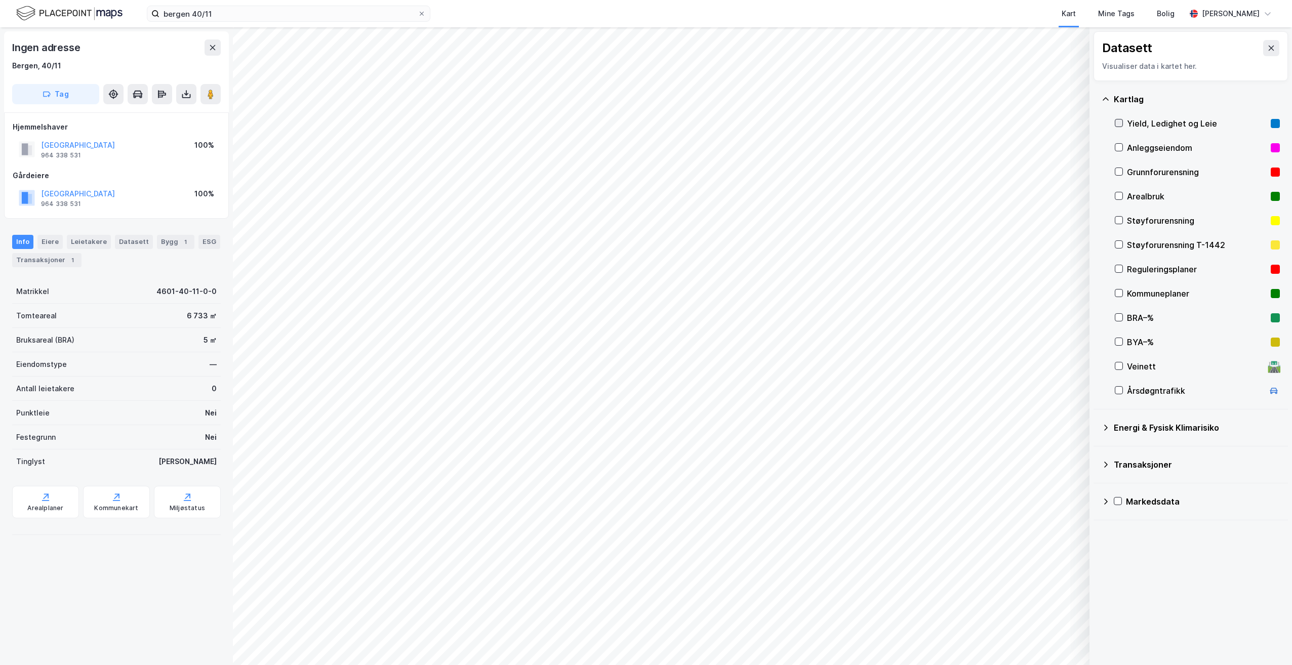
click at [1118, 126] on icon at bounding box center [1118, 122] width 7 height 7
click at [1120, 120] on icon at bounding box center [1118, 122] width 7 height 7
click at [1115, 295] on icon at bounding box center [1118, 293] width 7 height 7
click at [1129, 363] on div "Veinett" at bounding box center [1195, 366] width 137 height 12
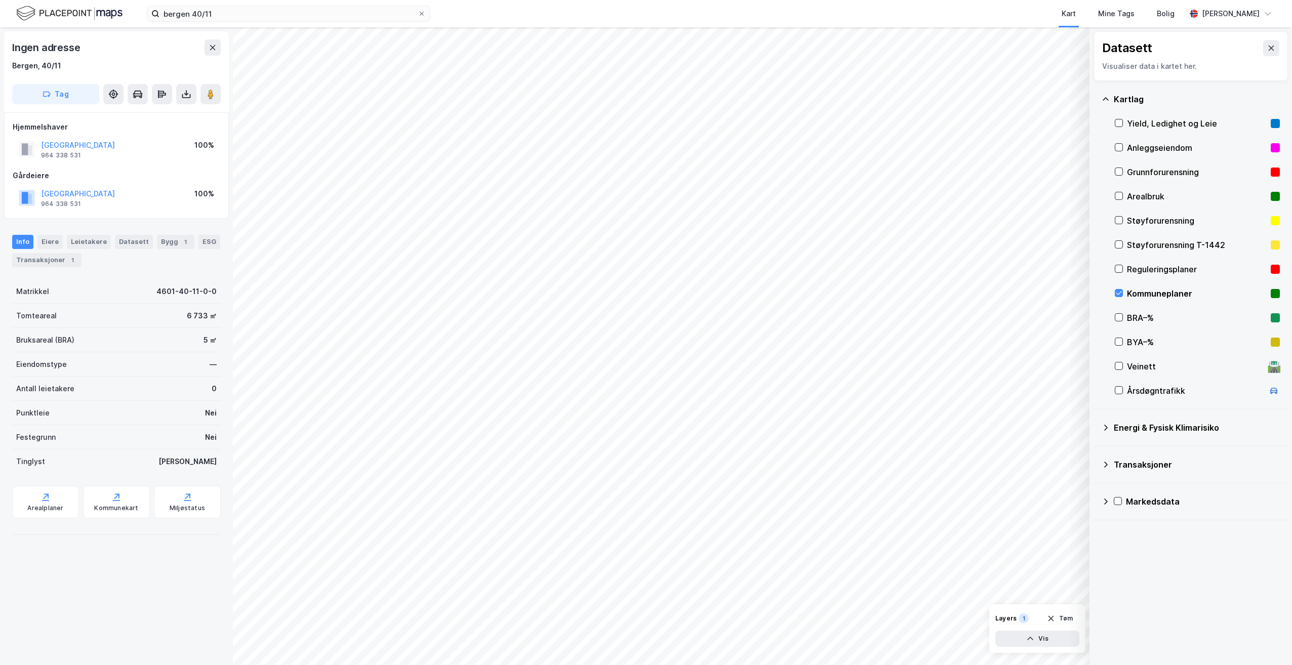
click at [1129, 363] on div "Veinett" at bounding box center [1195, 366] width 137 height 12
click at [37, 90] on button "Tag" at bounding box center [55, 94] width 87 height 20
click at [134, 71] on div "Bergen, 40/11" at bounding box center [116, 66] width 209 height 12
click at [1132, 148] on div "Anleggseiendom" at bounding box center [1197, 148] width 140 height 12
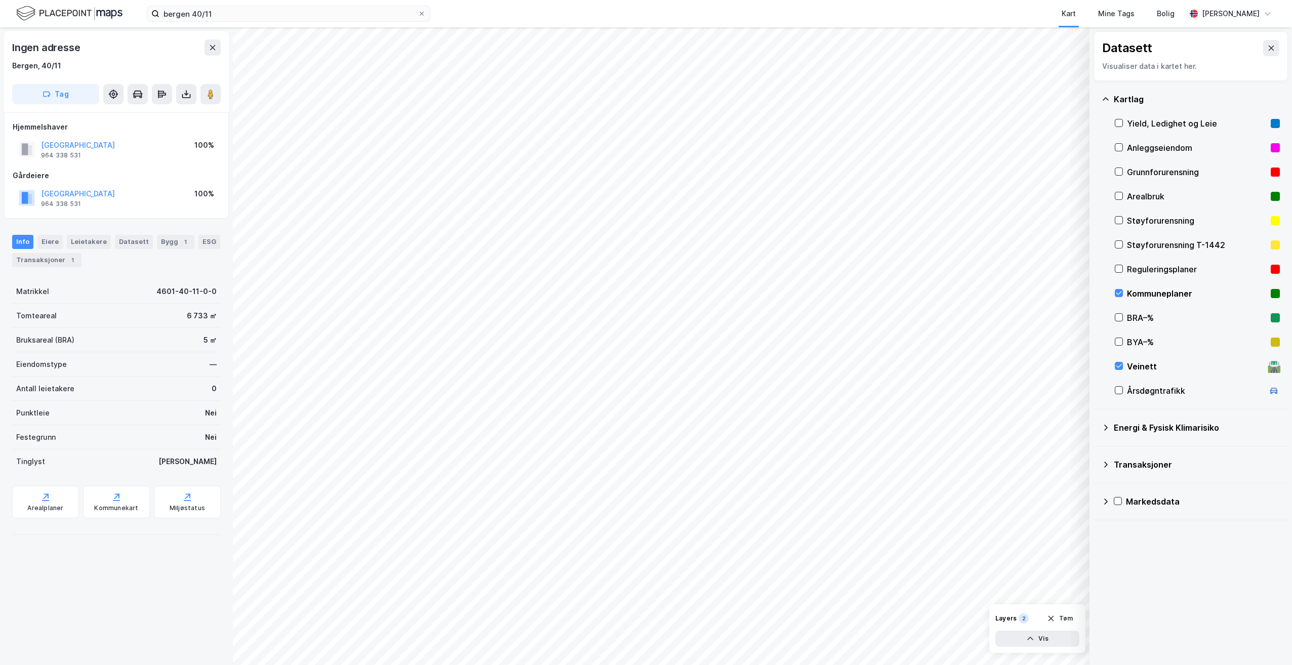
click at [1132, 148] on div "Anleggseiendom" at bounding box center [1197, 148] width 140 height 12
click at [1132, 169] on div "Grunnforurensning" at bounding box center [1197, 172] width 140 height 12
click at [1150, 196] on div "Arealbruk" at bounding box center [1197, 196] width 140 height 12
click at [1143, 365] on div "Veinett" at bounding box center [1195, 366] width 137 height 12
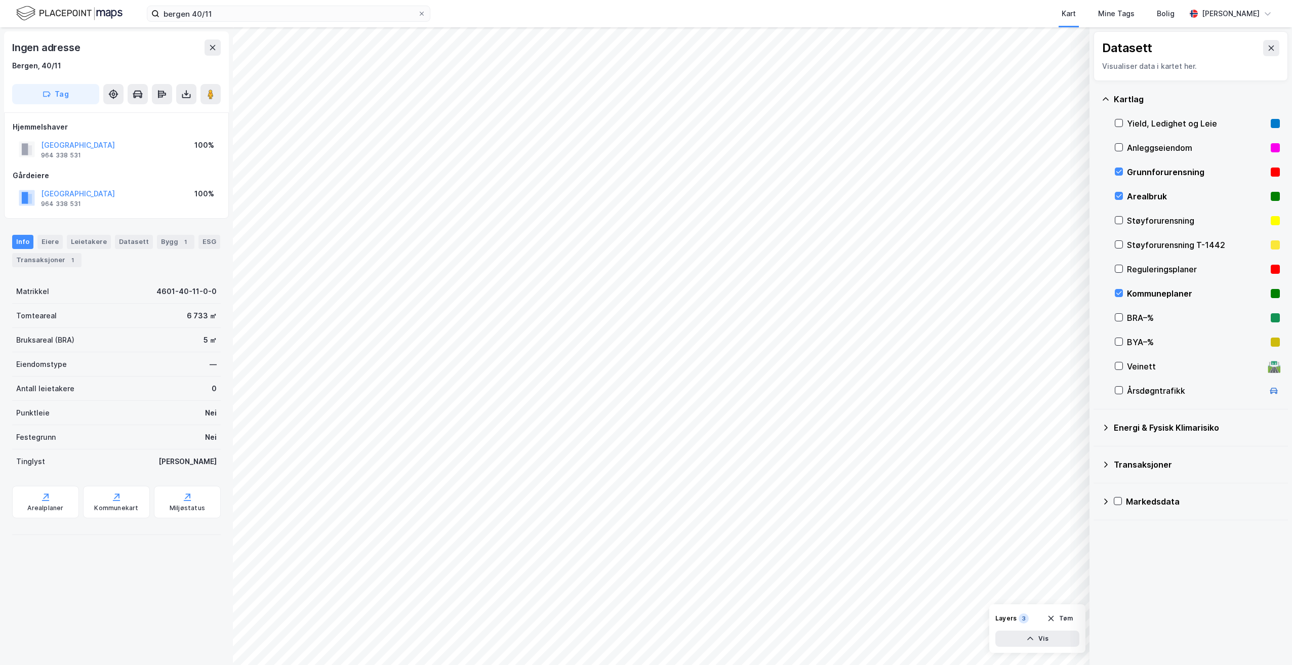
click at [1181, 435] on div "Energi & Fysisk Klimarisiko" at bounding box center [1191, 428] width 178 height 24
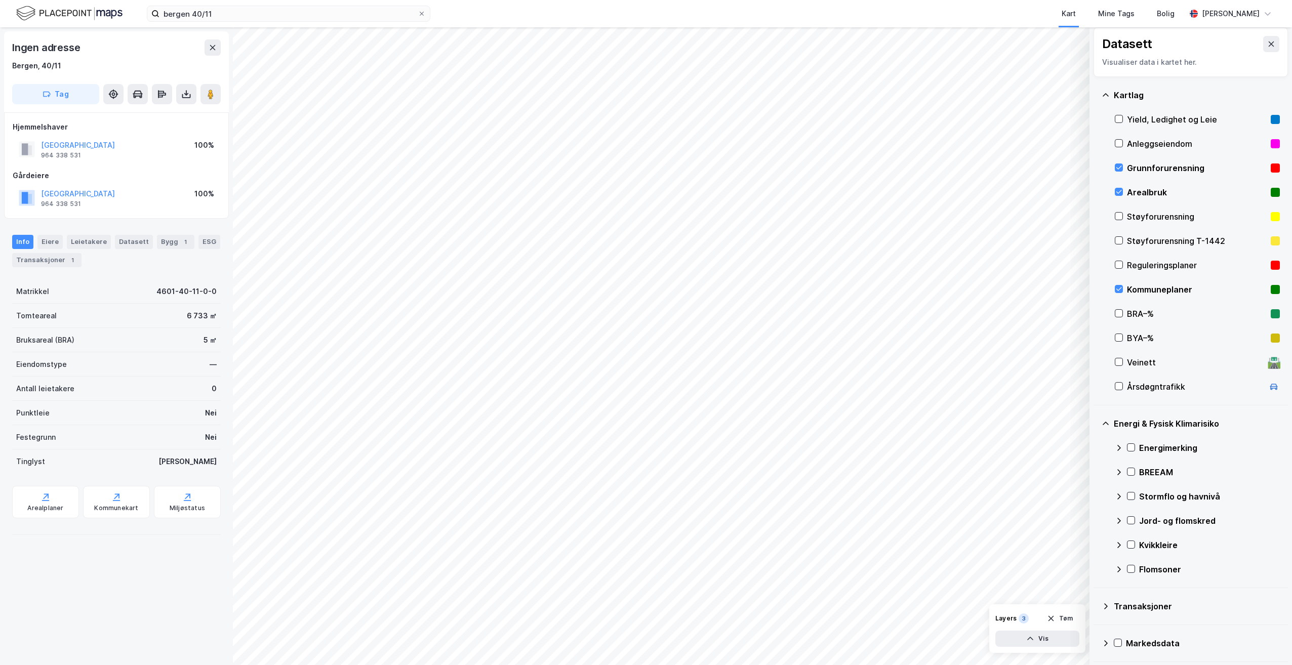
scroll to position [5, 0]
click at [1137, 550] on div "Kvikkleire" at bounding box center [1197, 544] width 165 height 24
click at [1136, 525] on div "Jord- og flomskred" at bounding box center [1197, 520] width 165 height 24
click at [1130, 520] on icon at bounding box center [1132, 520] width 6 height 4
click at [1131, 497] on icon at bounding box center [1132, 496] width 6 height 4
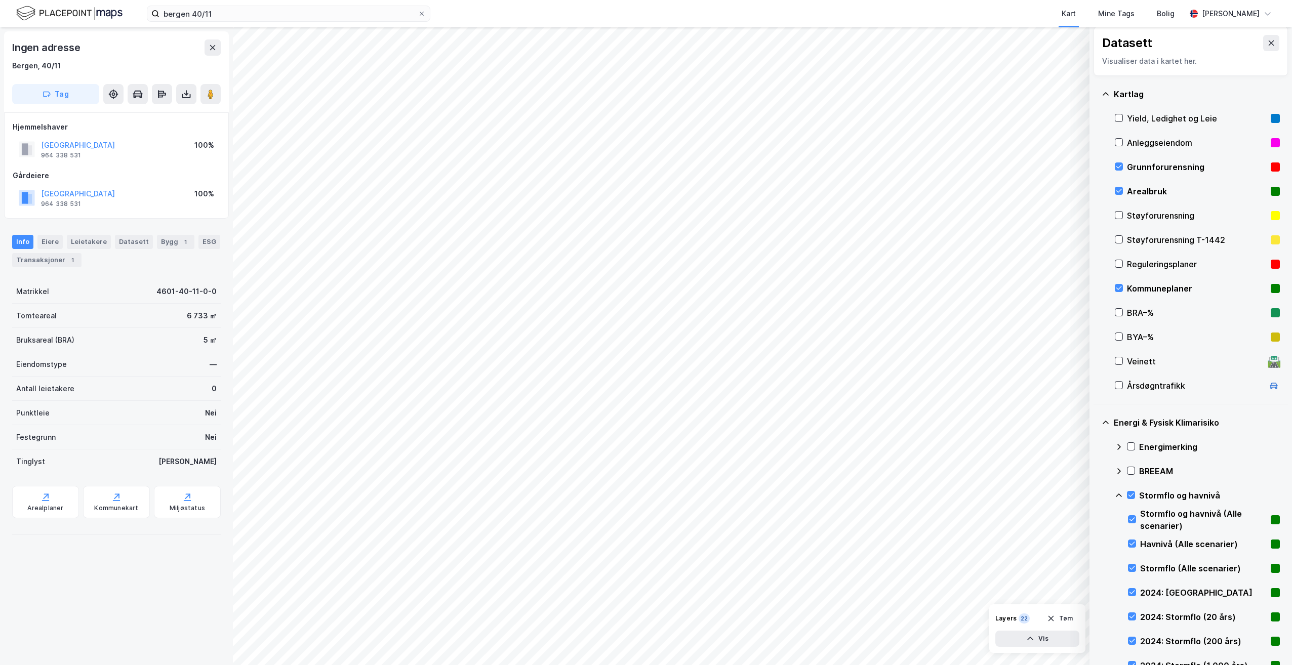
scroll to position [511, 0]
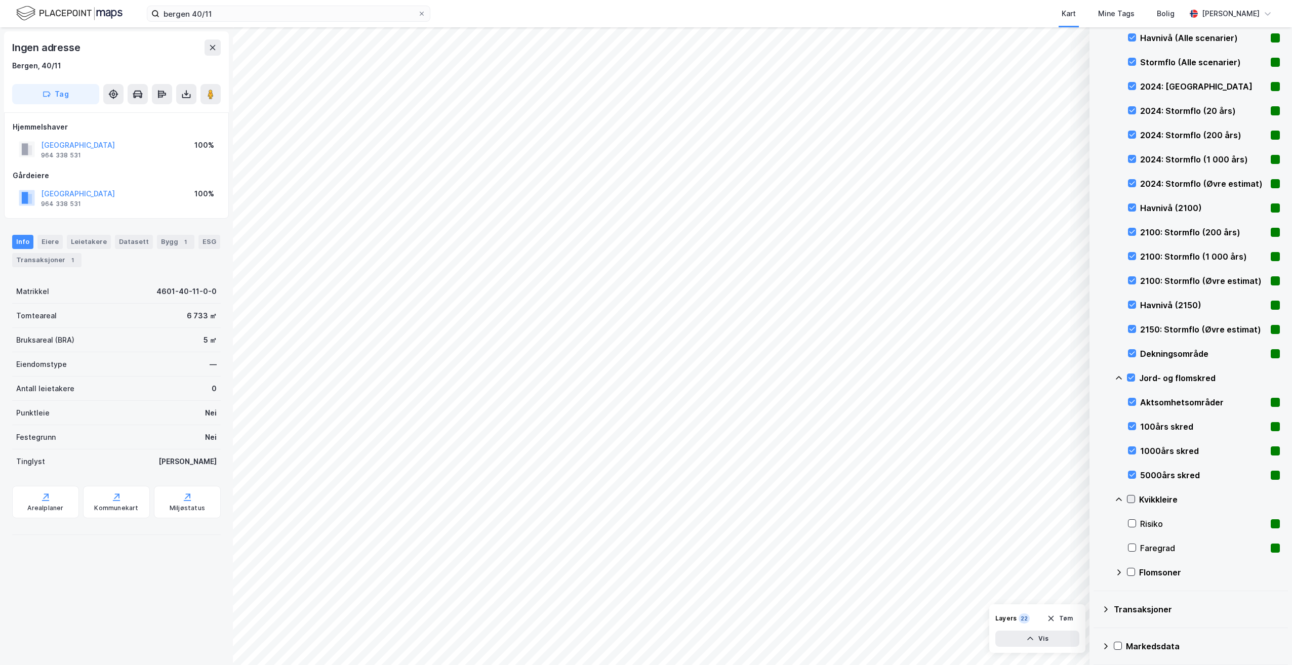
click at [1131, 498] on icon at bounding box center [1131, 499] width 7 height 7
click at [1147, 604] on div "Transaksjoner" at bounding box center [1197, 610] width 166 height 12
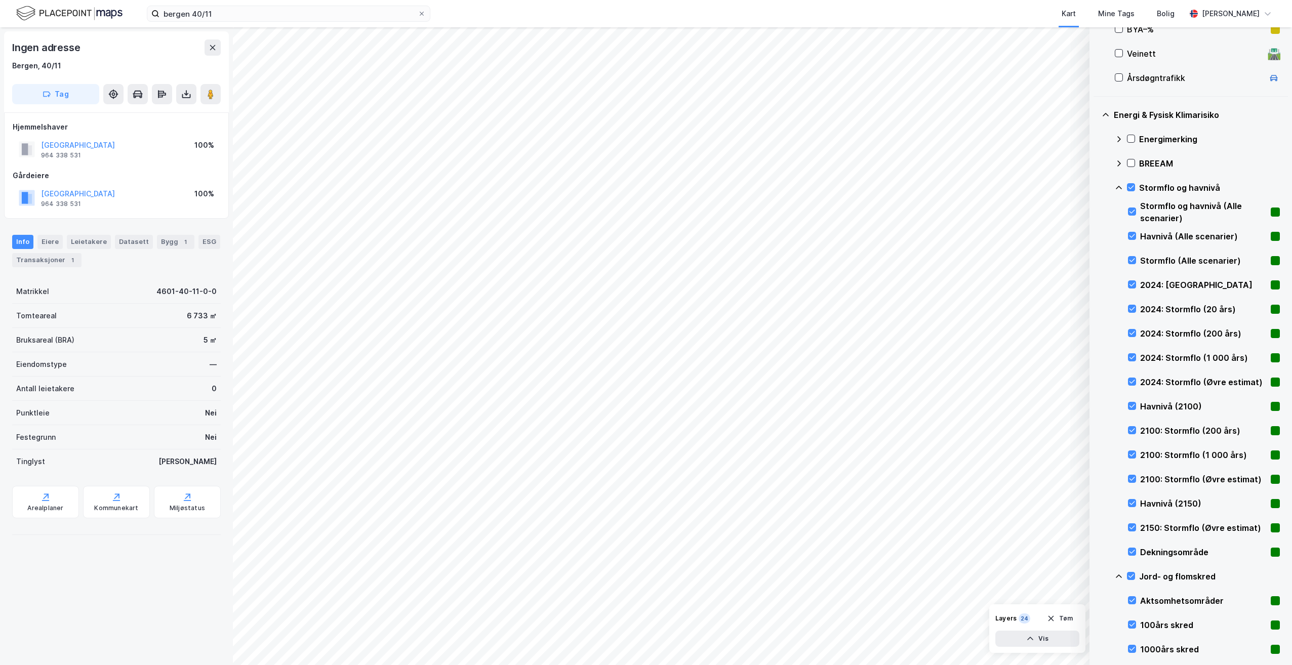
scroll to position [0, 0]
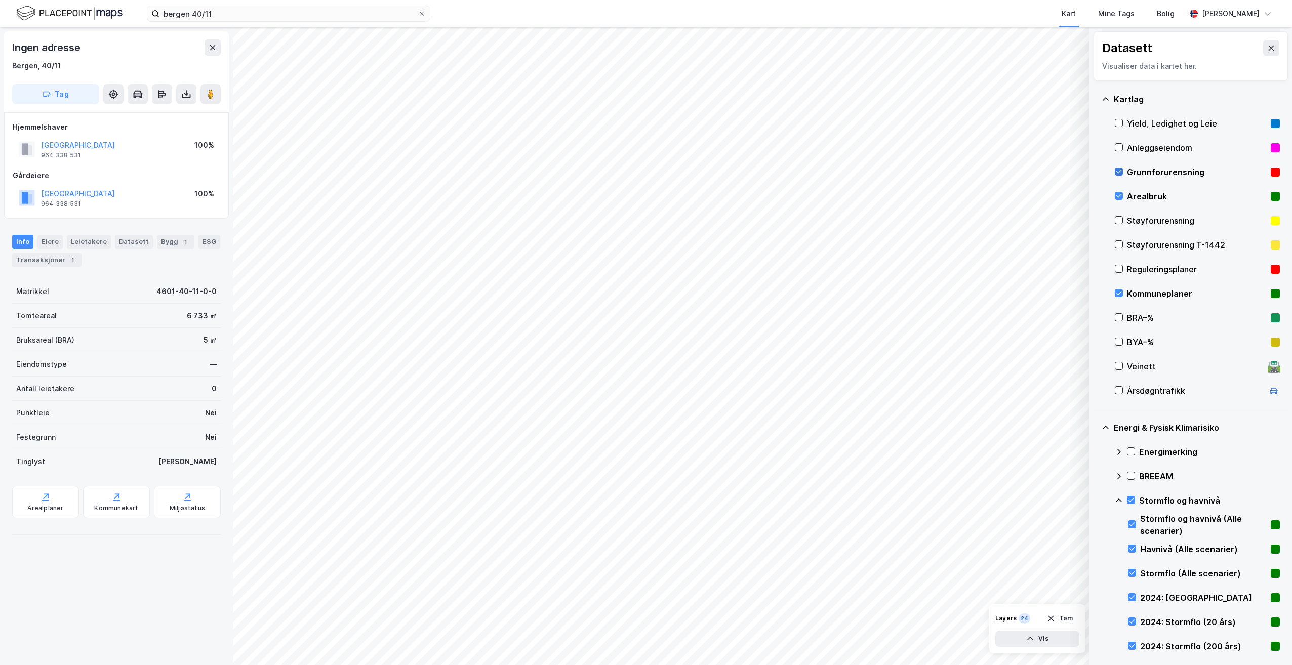
click at [1121, 173] on icon at bounding box center [1118, 171] width 7 height 7
click at [1122, 205] on div "Arealbruk" at bounding box center [1197, 196] width 165 height 24
click at [1122, 287] on div "Kommuneplaner" at bounding box center [1197, 294] width 165 height 24
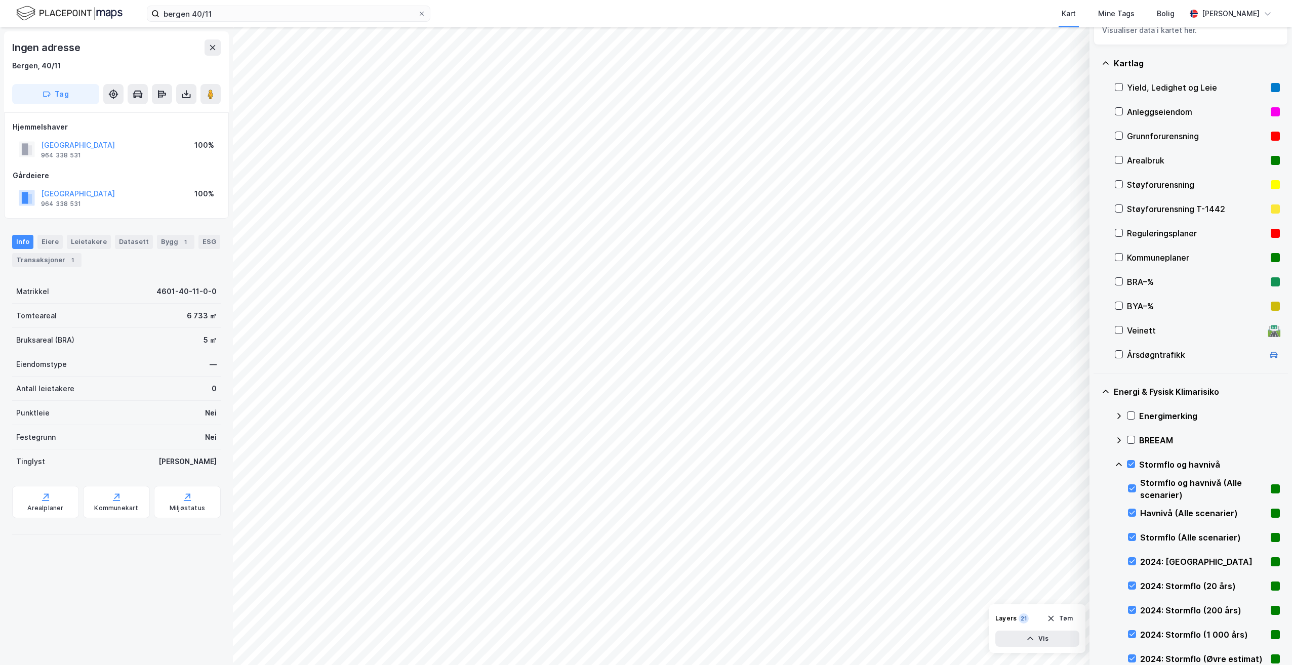
scroll to position [51, 0]
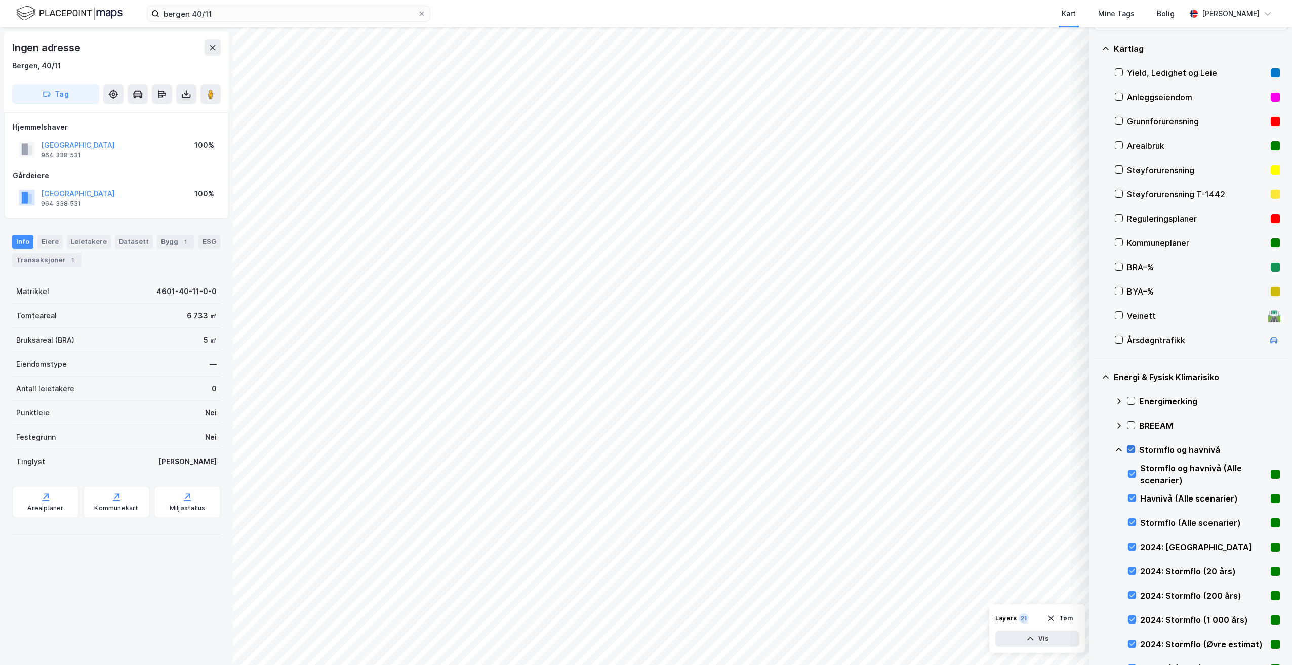
click at [1134, 452] on icon at bounding box center [1131, 449] width 7 height 7
click at [1117, 451] on icon at bounding box center [1119, 450] width 8 height 8
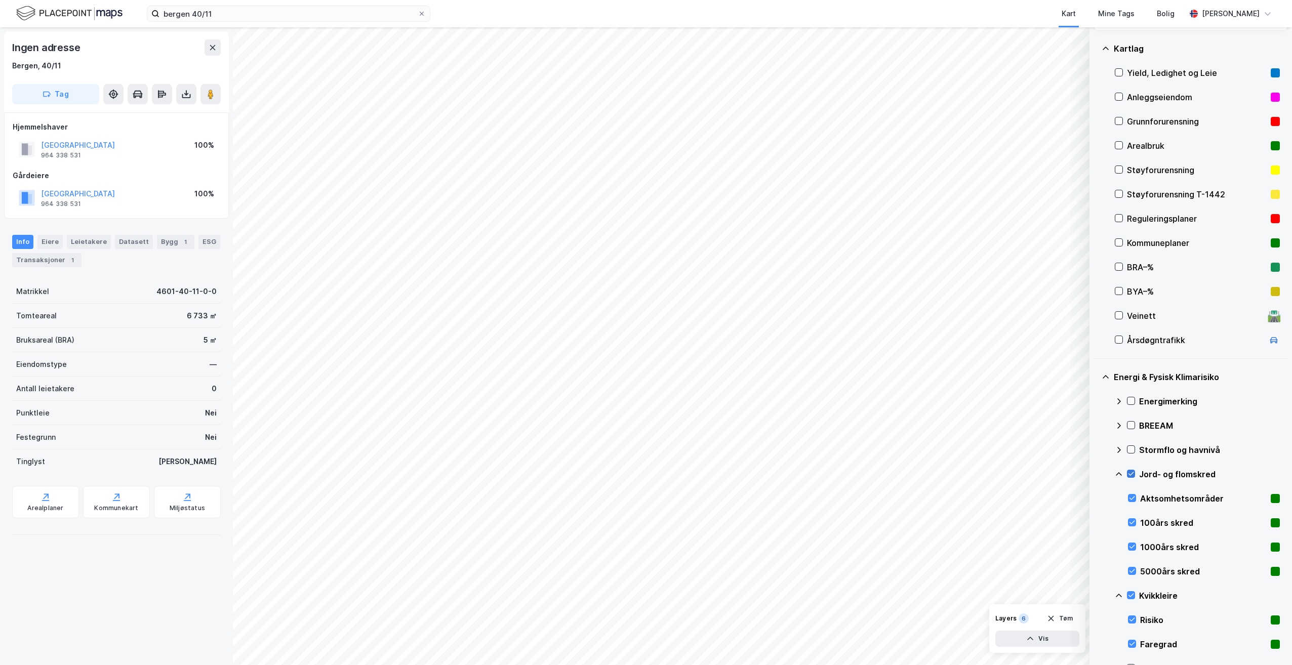
click at [1130, 473] on icon at bounding box center [1131, 473] width 7 height 7
click at [1111, 473] on div "Energi & Fysisk Klimarisiko Energimerking BREEAM Stormflo og havnivå Jord- og f…" at bounding box center [1191, 523] width 194 height 329
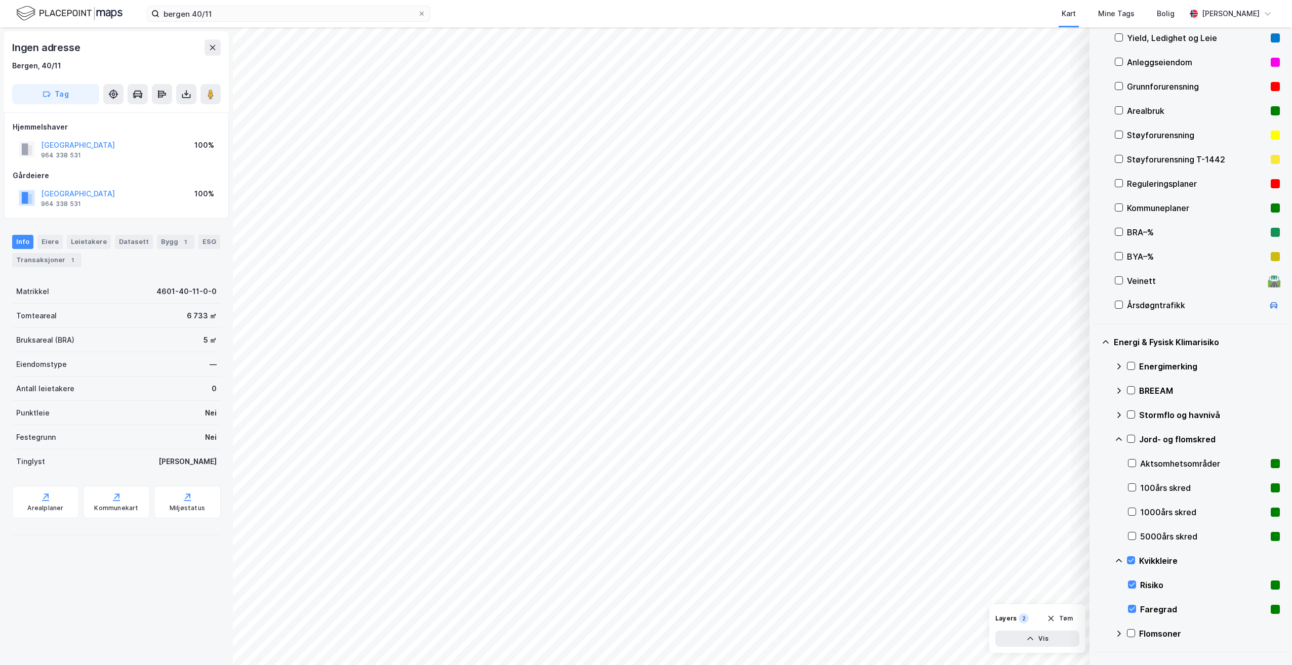
scroll to position [101, 0]
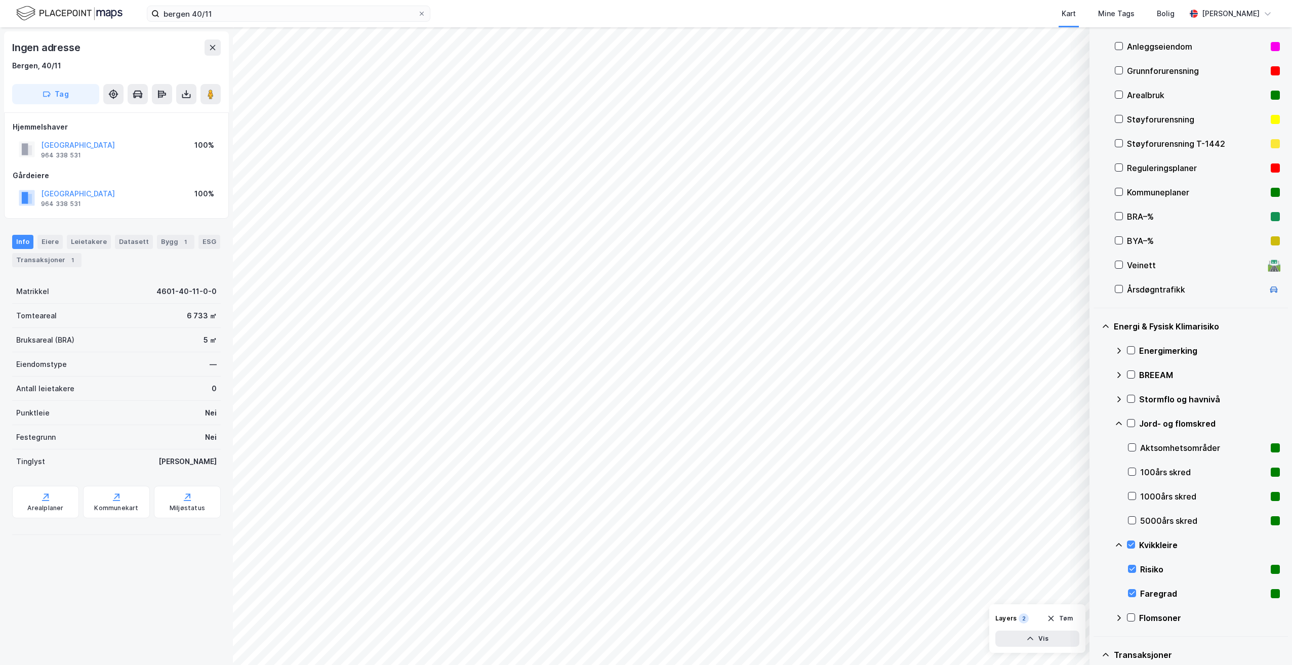
click at [1134, 549] on div at bounding box center [1131, 545] width 8 height 8
click at [1116, 547] on icon at bounding box center [1119, 545] width 8 height 8
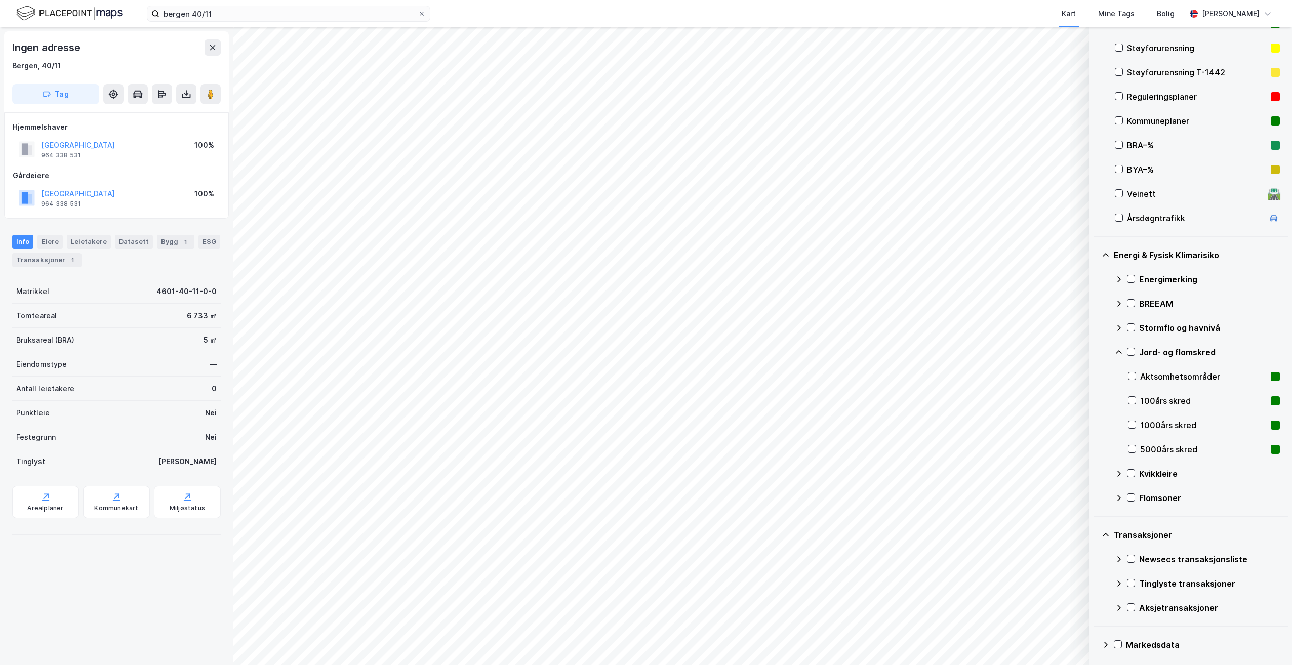
scroll to position [175, 0]
click at [360, 13] on input "bergen 40/11" at bounding box center [288, 13] width 258 height 15
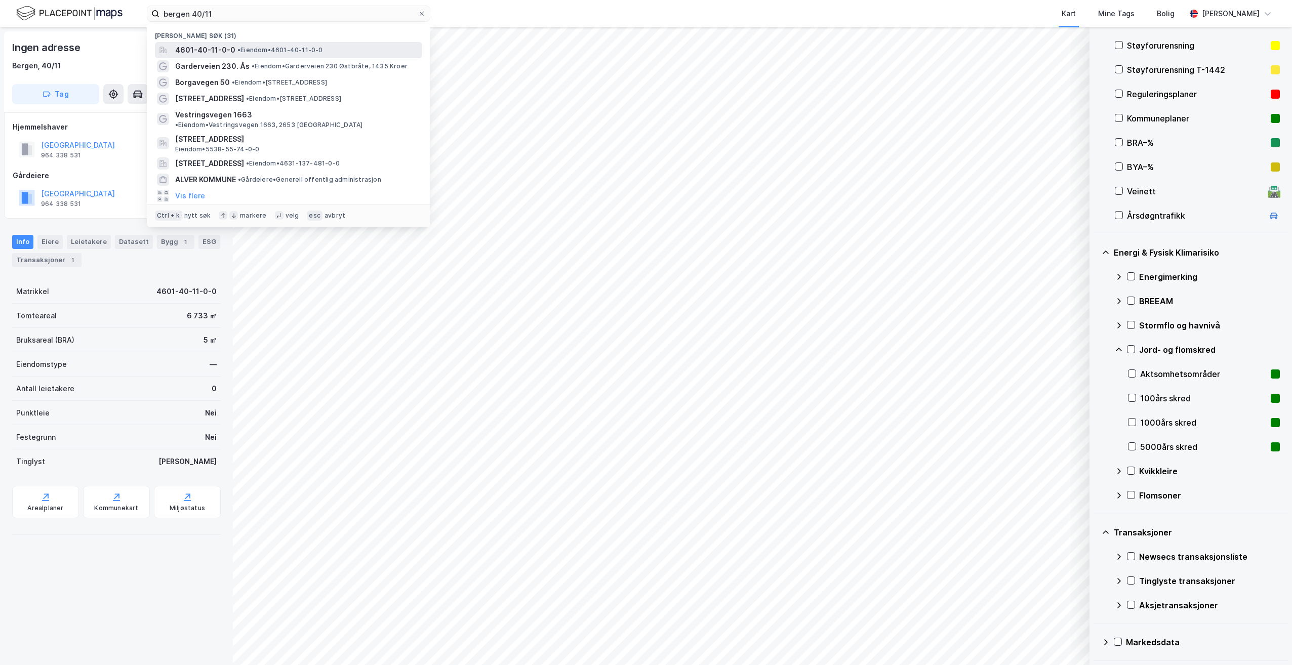
click at [326, 45] on div "4601-40-11-0-0 • Eiendom • 4601-40-11-0-0" at bounding box center [297, 50] width 245 height 12
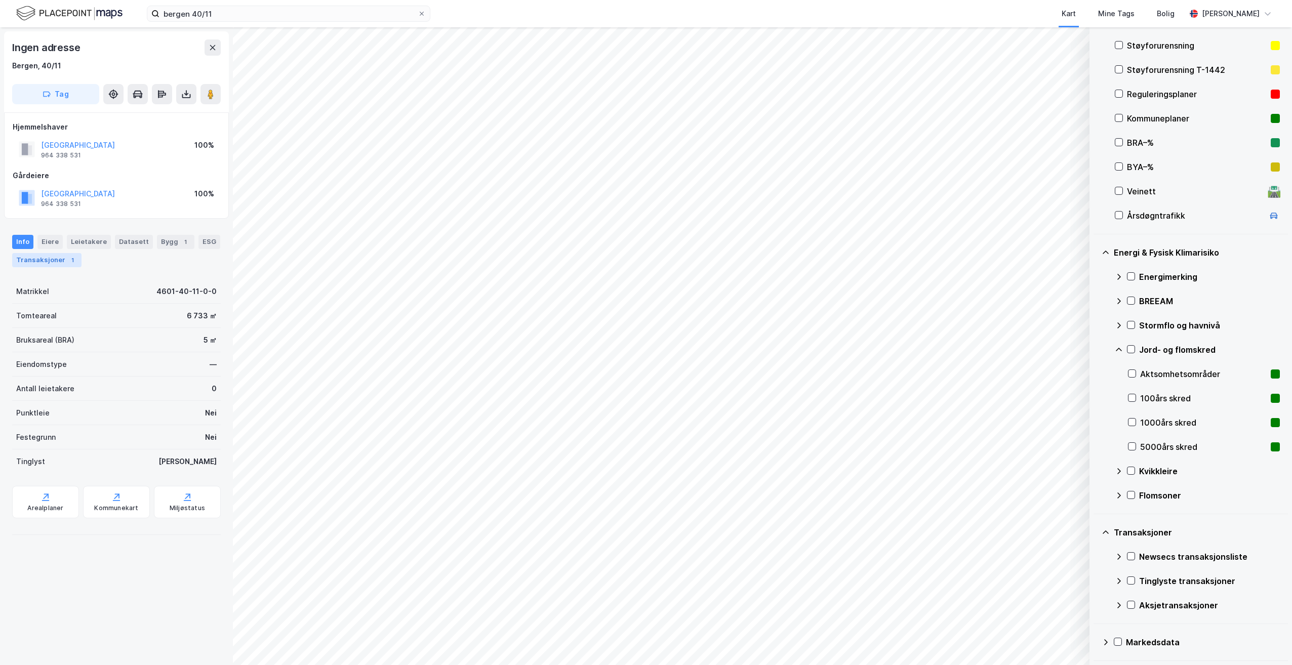
click at [50, 256] on div "Transaksjoner 1" at bounding box center [46, 260] width 69 height 14
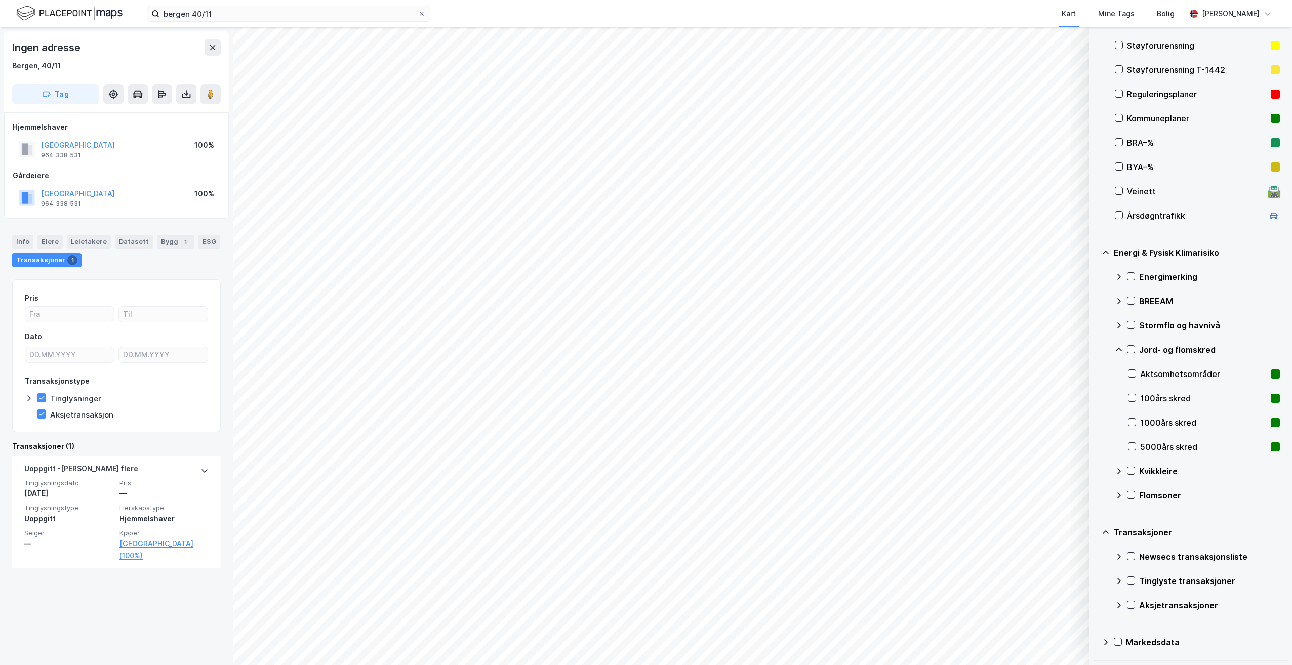
click at [27, 399] on icon at bounding box center [29, 398] width 8 height 8
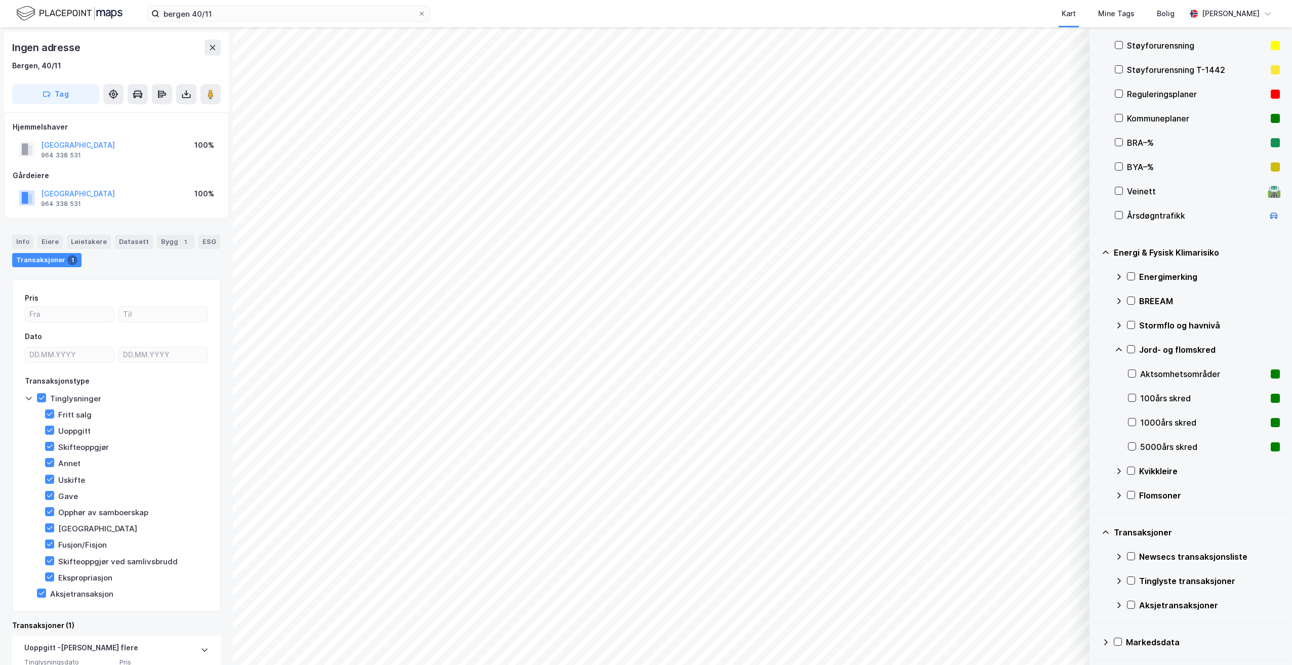
click at [27, 399] on icon at bounding box center [29, 398] width 8 height 8
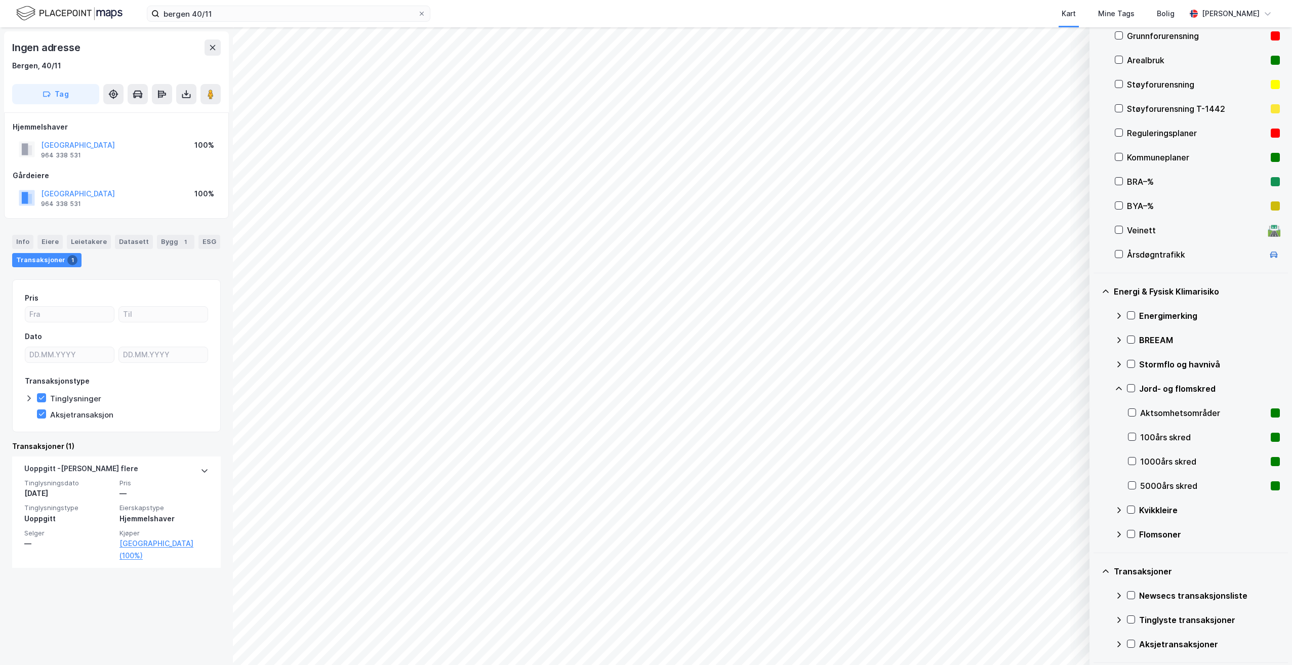
scroll to position [175, 0]
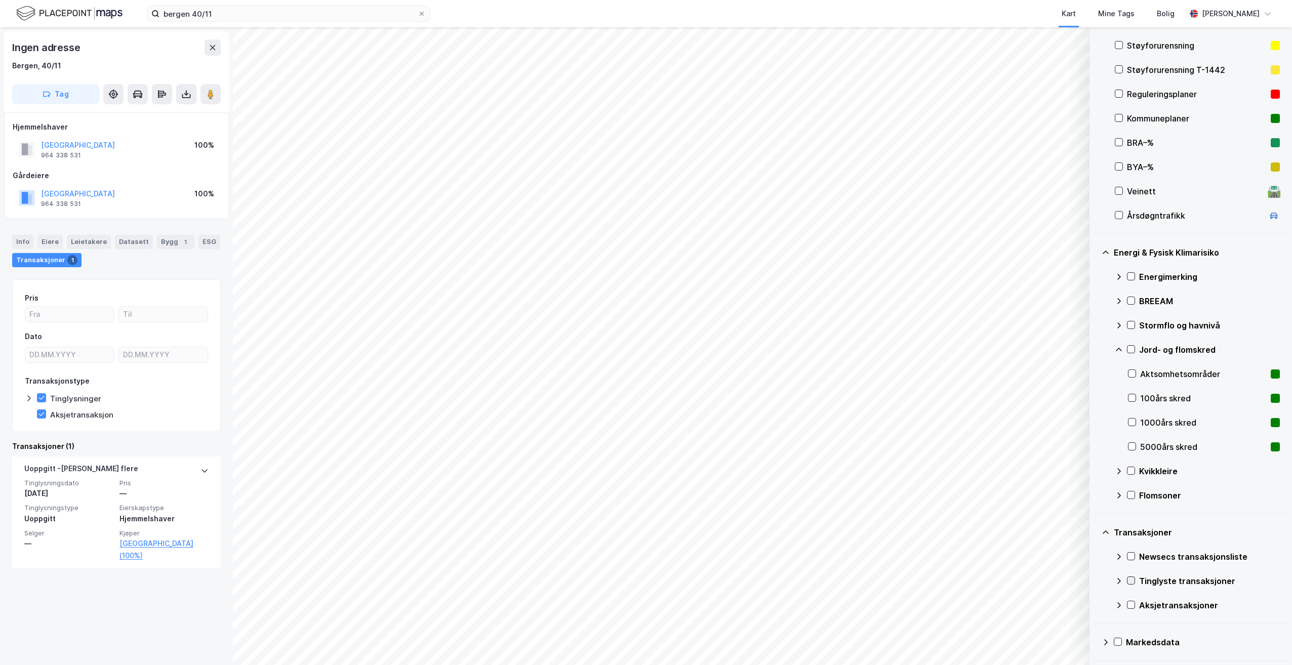
click at [1134, 581] on icon at bounding box center [1131, 580] width 7 height 7
